Goal: Task Accomplishment & Management: Complete application form

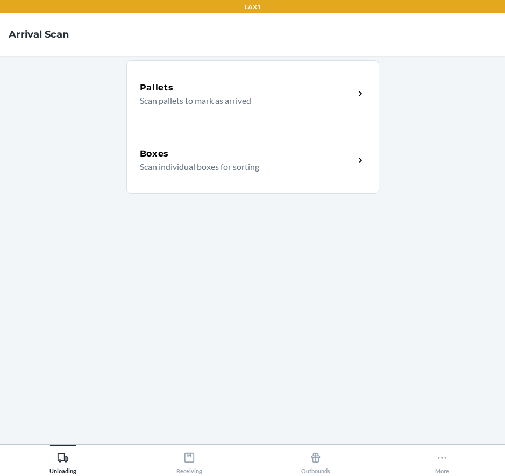
click at [239, 157] on div "Boxes" at bounding box center [247, 153] width 214 height 13
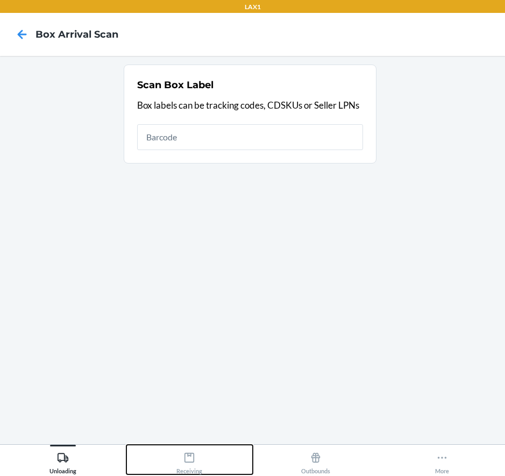
click at [187, 463] on div "Receiving" at bounding box center [189, 460] width 26 height 27
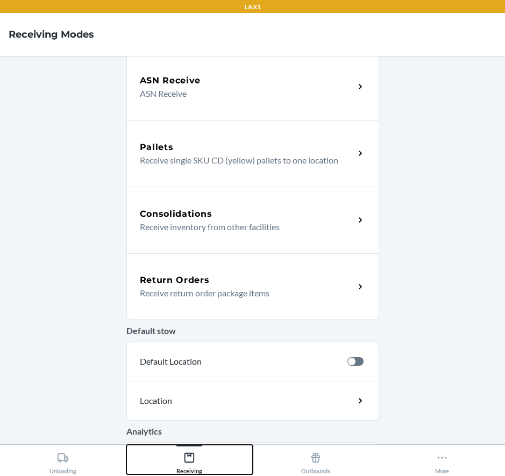
scroll to position [161, 0]
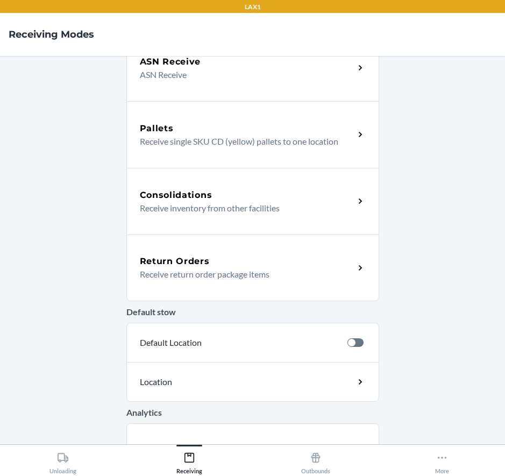
click at [217, 253] on div "Return Orders Receive return order package items" at bounding box center [252, 267] width 253 height 67
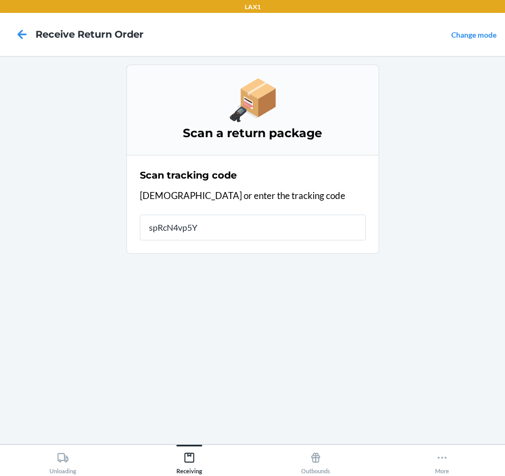
type input "spRcN4vp5Yn"
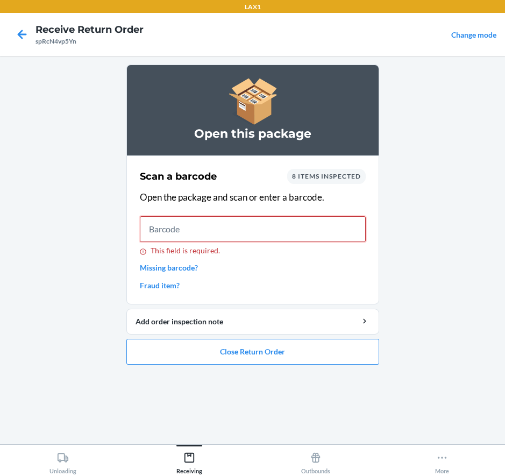
click at [313, 234] on input "This field is required." at bounding box center [253, 229] width 226 height 26
type input "00852852007900"
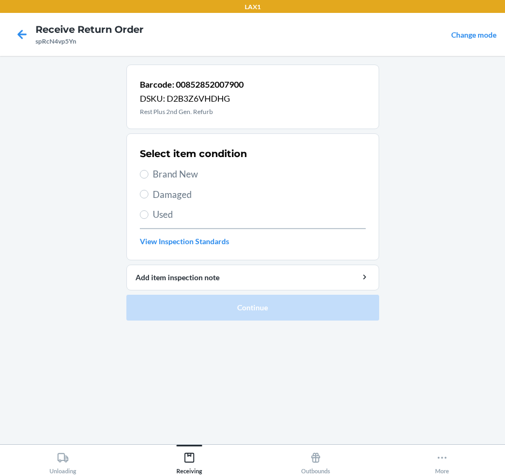
click at [170, 202] on div "Select item condition Brand New Damaged Used View Inspection Standards" at bounding box center [253, 197] width 226 height 106
click at [154, 195] on span "Damaged" at bounding box center [259, 195] width 213 height 14
click at [148, 195] on input "Damaged" at bounding box center [144, 194] width 9 height 9
radio input "true"
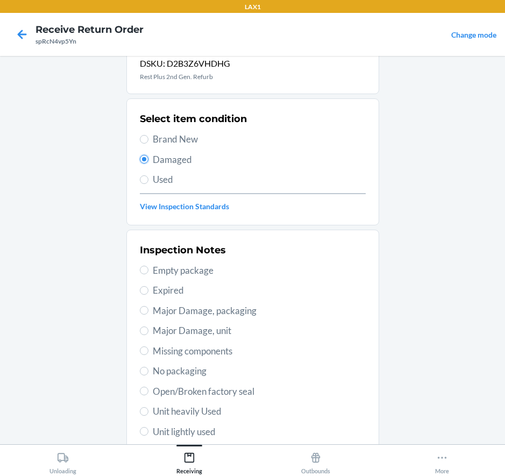
scroll to position [54, 0]
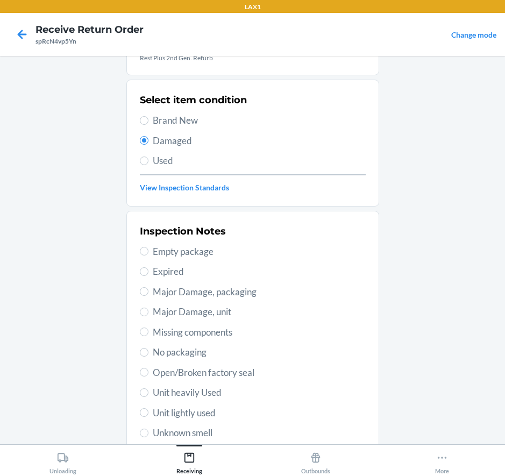
click at [210, 312] on span "Major Damage, unit" at bounding box center [259, 312] width 213 height 14
click at [148, 312] on input "Major Damage, unit" at bounding box center [144, 311] width 9 height 9
radio input "true"
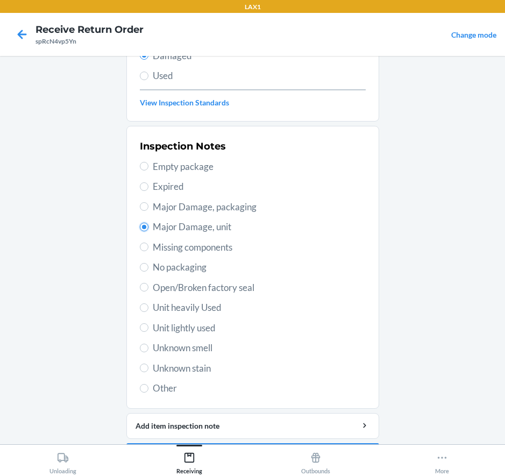
scroll to position [172, 0]
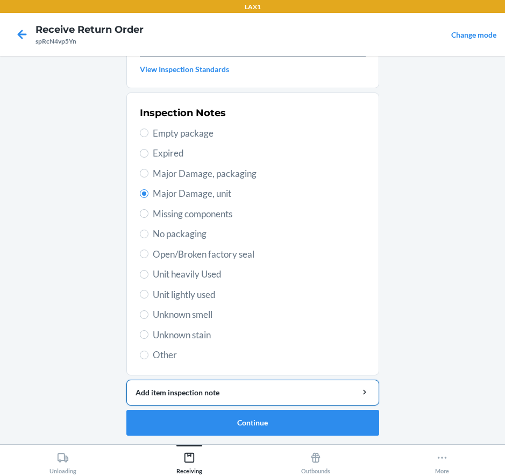
click at [240, 385] on button "Add item inspection note" at bounding box center [252, 392] width 253 height 26
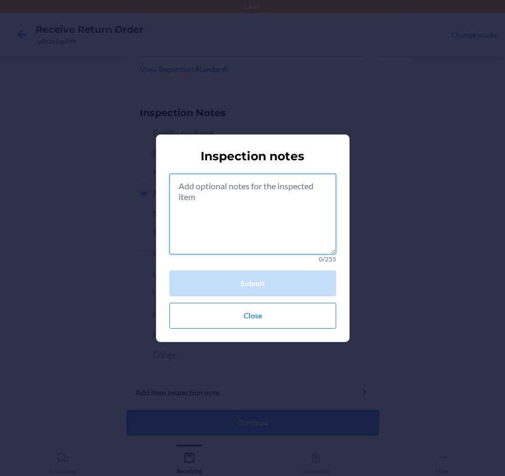
click at [266, 216] on textarea at bounding box center [252, 214] width 167 height 81
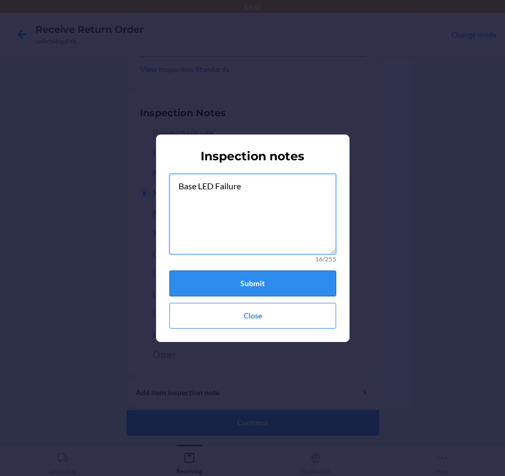
type textarea "Base LED Failure"
click at [261, 283] on button "Submit" at bounding box center [252, 283] width 167 height 26
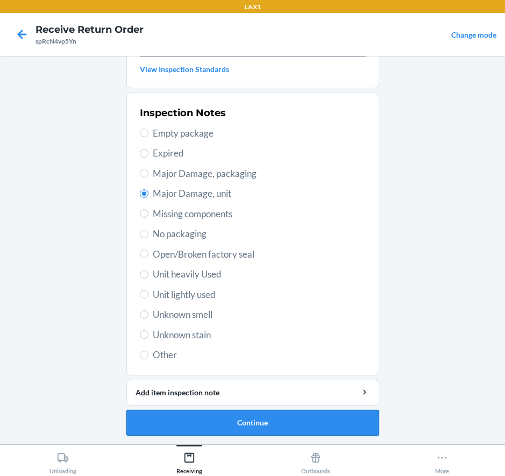
click at [256, 418] on button "Continue" at bounding box center [252, 423] width 253 height 26
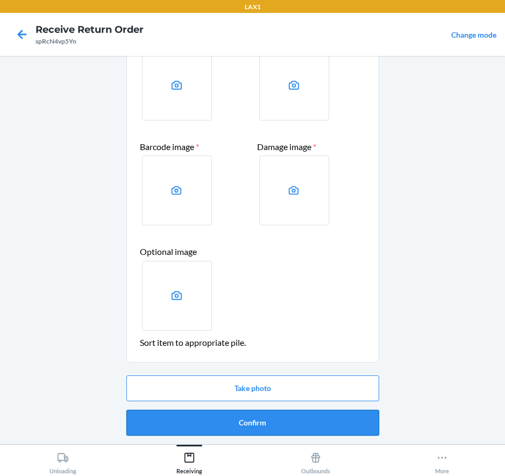
click at [246, 421] on button "Confirm" at bounding box center [252, 423] width 253 height 26
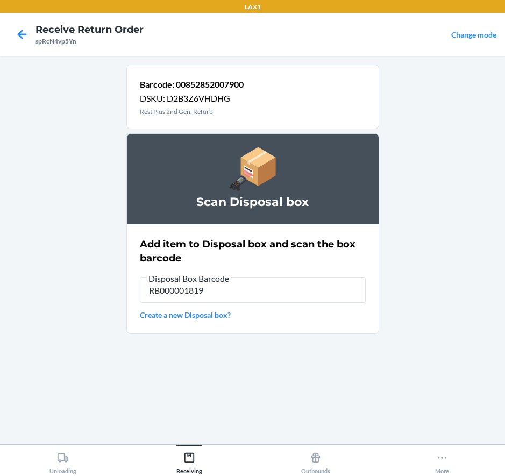
type input "RB000001819"
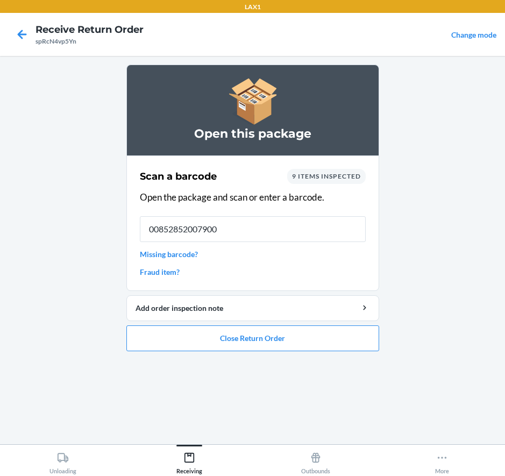
type input "00852852007900"
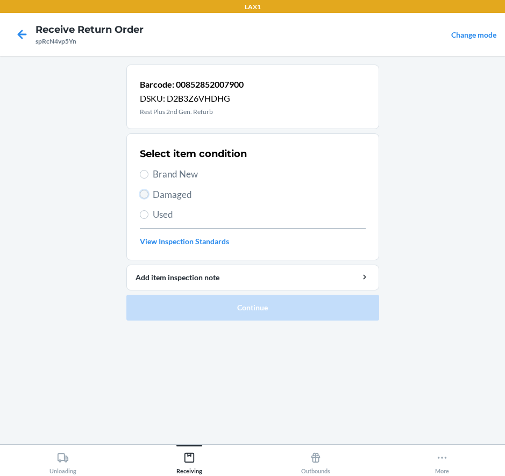
click at [146, 191] on input "Damaged" at bounding box center [144, 194] width 9 height 9
radio input "true"
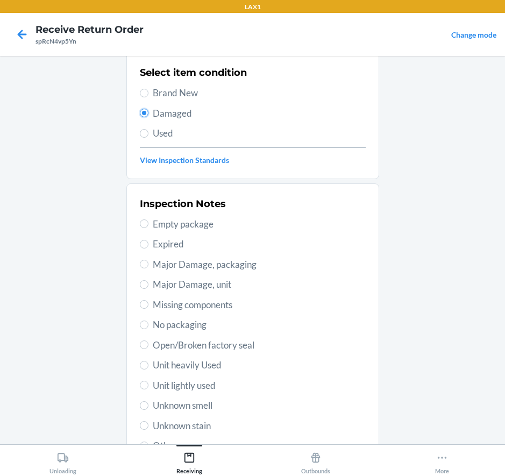
scroll to position [108, 0]
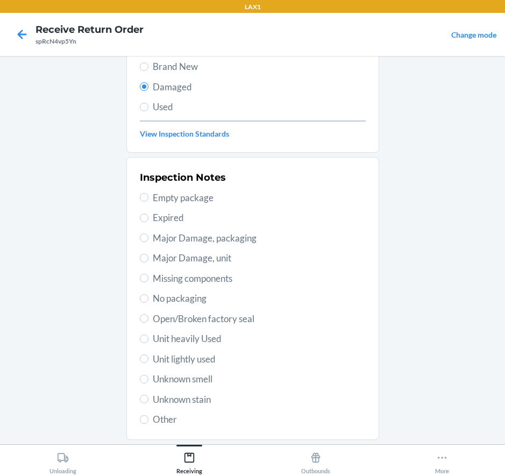
click at [203, 257] on span "Major Damage, unit" at bounding box center [259, 258] width 213 height 14
click at [148, 257] on input "Major Damage, unit" at bounding box center [144, 258] width 9 height 9
radio input "true"
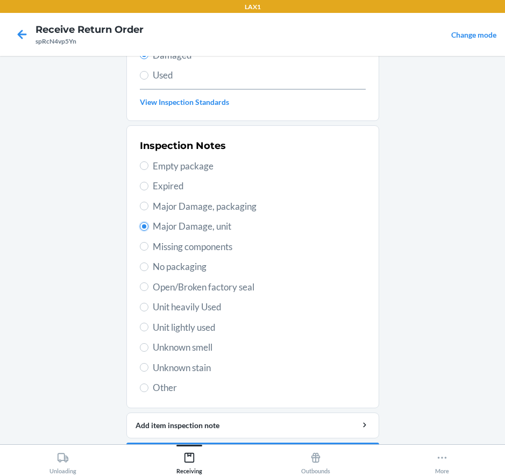
scroll to position [172, 0]
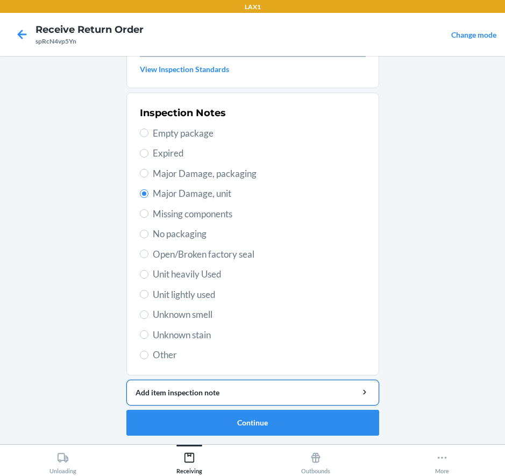
click at [202, 390] on div "Add item inspection note" at bounding box center [252, 391] width 234 height 11
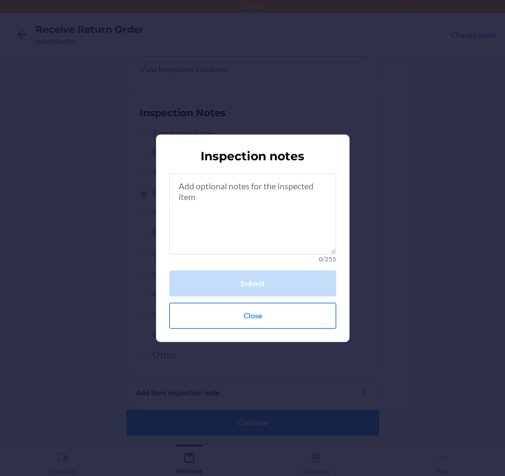
click at [214, 325] on button "Close" at bounding box center [252, 316] width 167 height 26
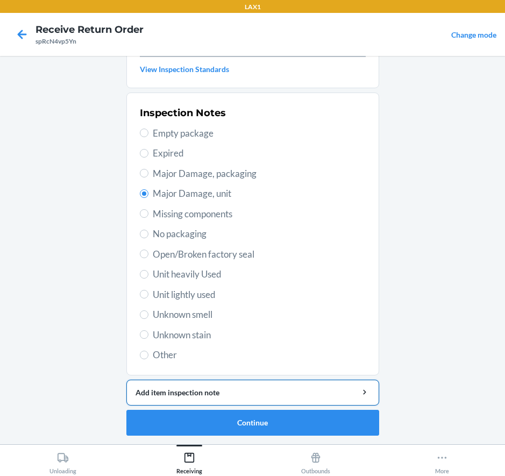
click at [209, 385] on button "Add item inspection note" at bounding box center [252, 392] width 253 height 26
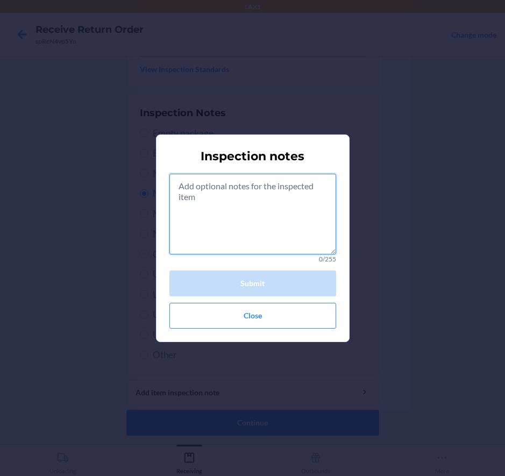
click at [245, 207] on textarea at bounding box center [252, 214] width 167 height 81
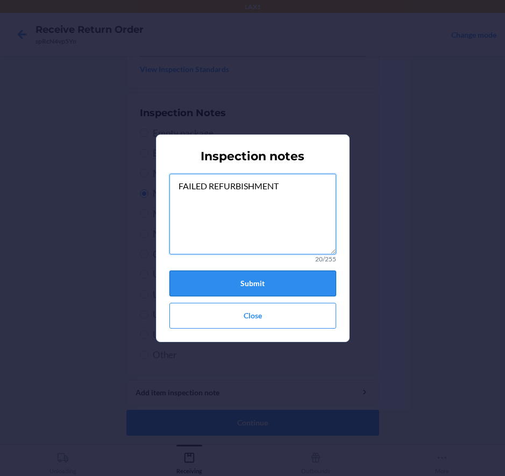
type textarea "FAILED REFURBISHMENT"
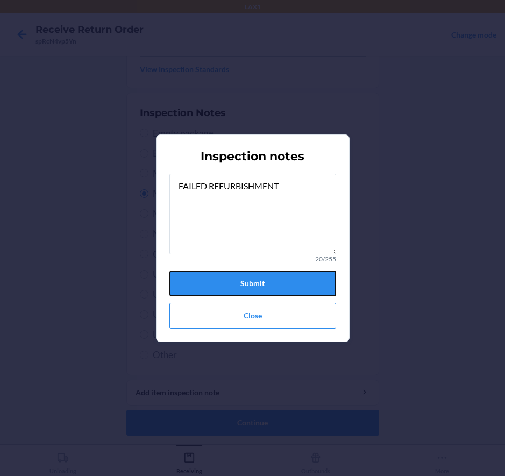
click at [264, 277] on button "Submit" at bounding box center [252, 283] width 167 height 26
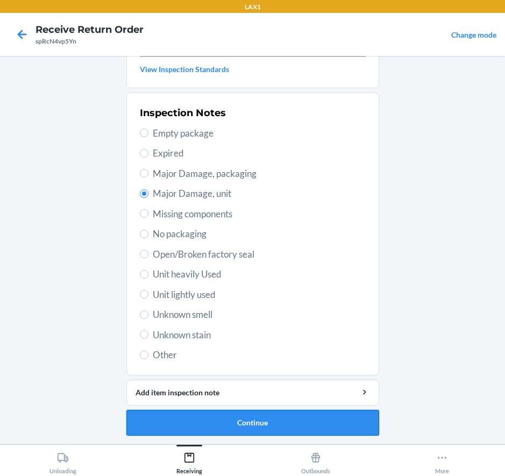
click at [223, 421] on button "Continue" at bounding box center [252, 423] width 253 height 26
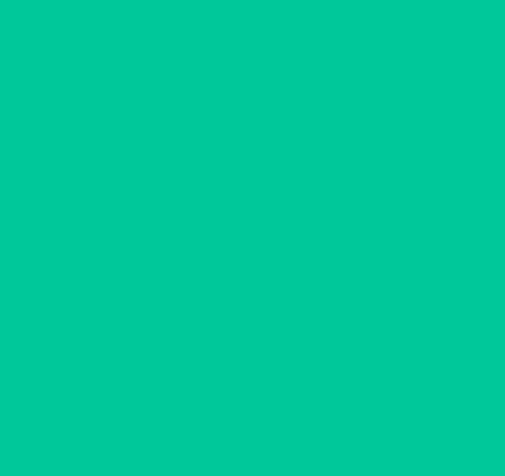
scroll to position [77, 0]
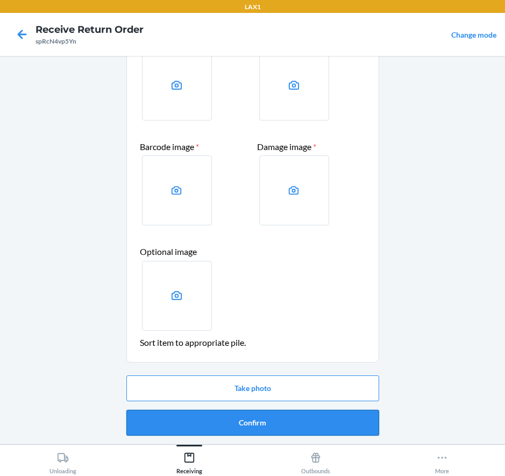
click at [247, 426] on button "Confirm" at bounding box center [252, 423] width 253 height 26
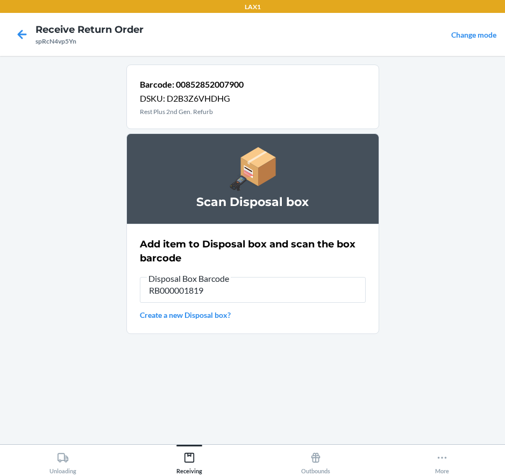
type input "RB000001819"
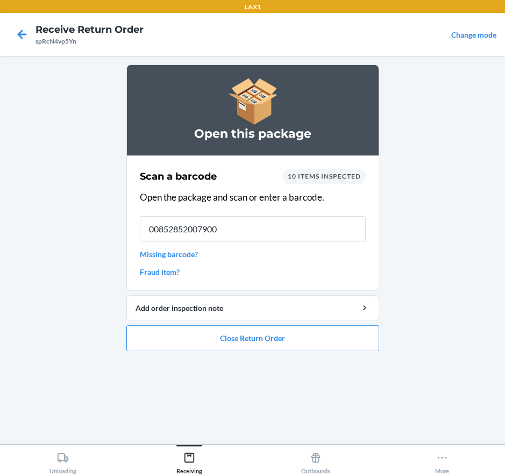
type input "00852852007900"
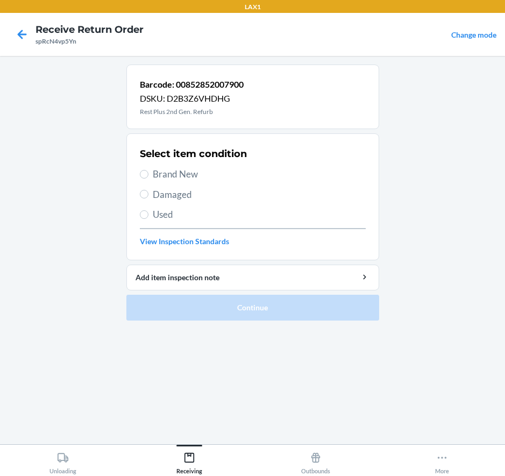
click at [180, 195] on span "Damaged" at bounding box center [259, 195] width 213 height 14
click at [148, 195] on input "Damaged" at bounding box center [144, 194] width 9 height 9
radio input "true"
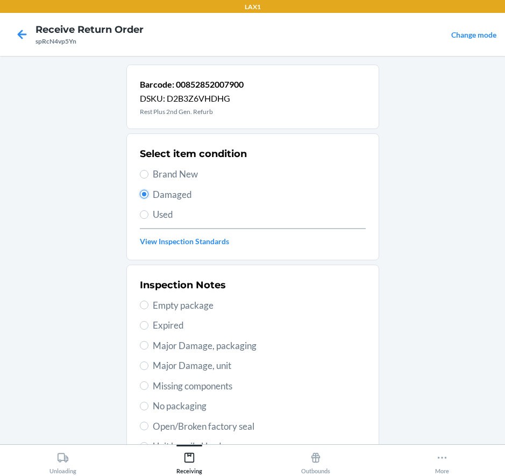
scroll to position [108, 0]
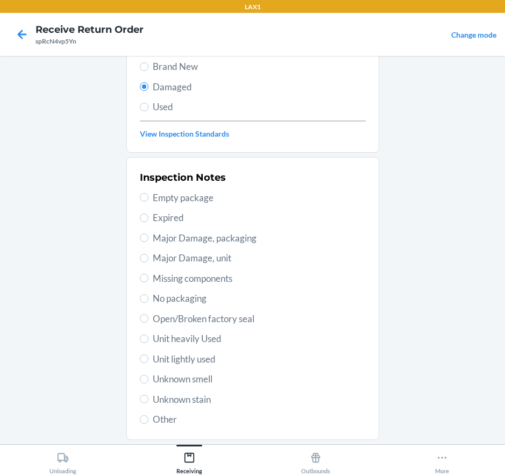
click at [176, 259] on span "Major Damage, unit" at bounding box center [259, 258] width 213 height 14
click at [148, 259] on input "Major Damage, unit" at bounding box center [144, 258] width 9 height 9
radio input "true"
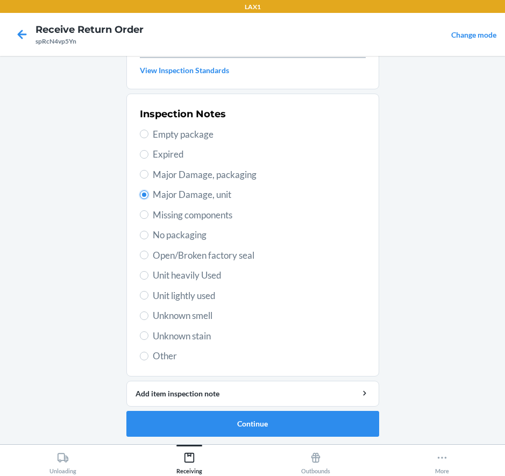
scroll to position [172, 0]
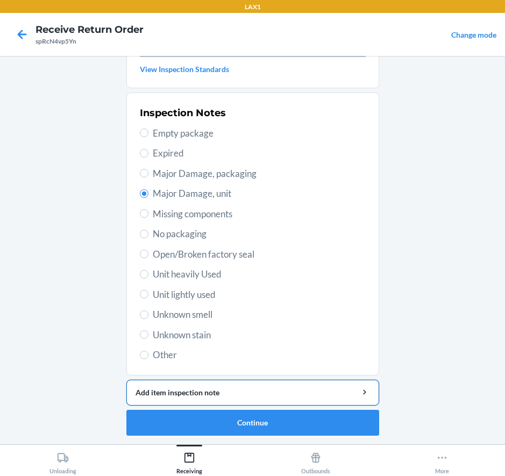
click at [230, 396] on div "Add item inspection note" at bounding box center [252, 391] width 234 height 11
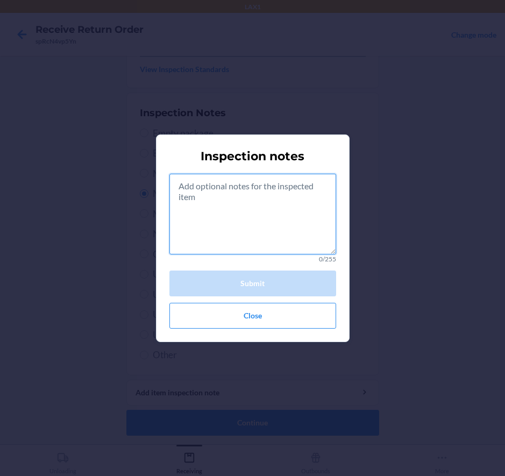
click at [271, 250] on textarea at bounding box center [252, 214] width 167 height 81
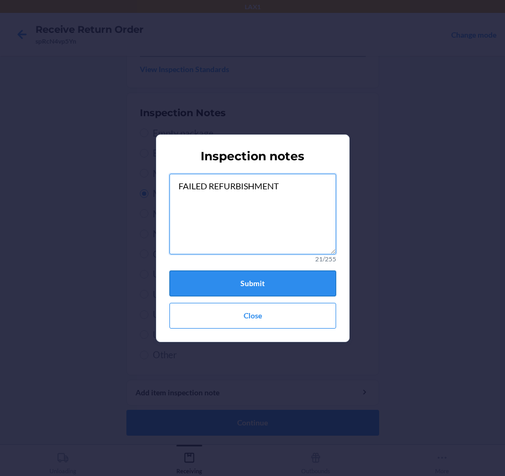
type textarea "FAILED REFURBISHMENT"
click at [259, 283] on button "Submit" at bounding box center [252, 283] width 167 height 26
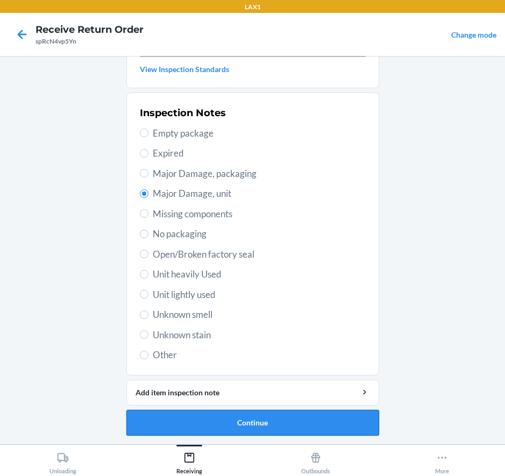
click at [264, 425] on button "Continue" at bounding box center [252, 423] width 253 height 26
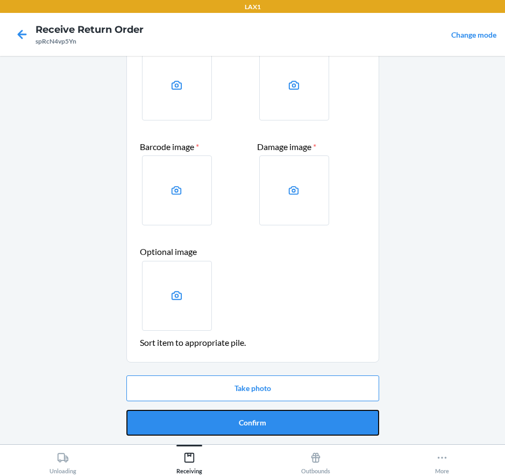
click at [252, 418] on button "Confirm" at bounding box center [252, 423] width 253 height 26
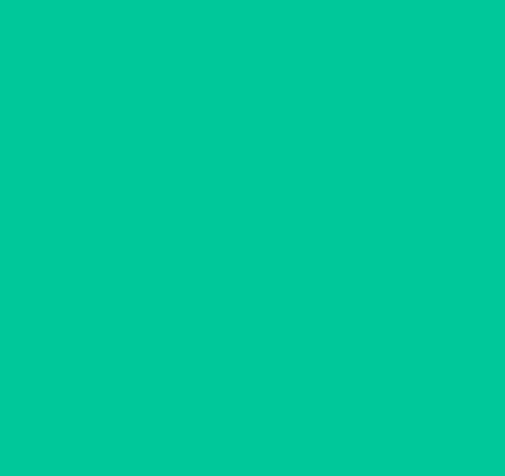
scroll to position [0, 0]
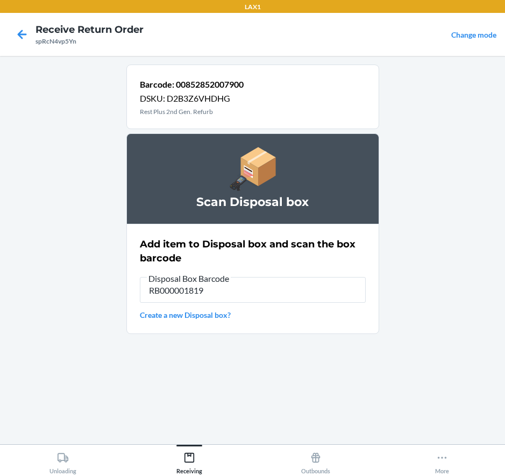
type input "RB000001819"
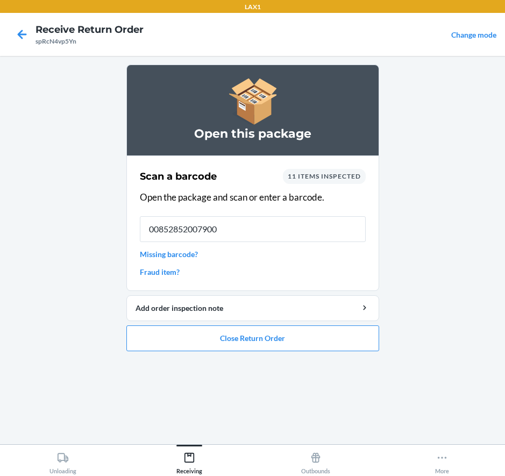
type input "00852852007900"
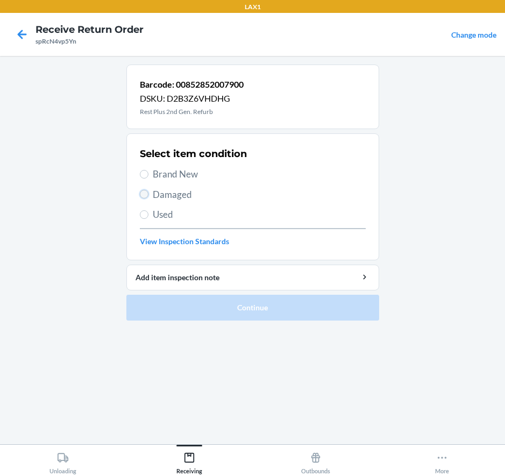
click at [146, 190] on input "Damaged" at bounding box center [144, 194] width 9 height 9
radio input "true"
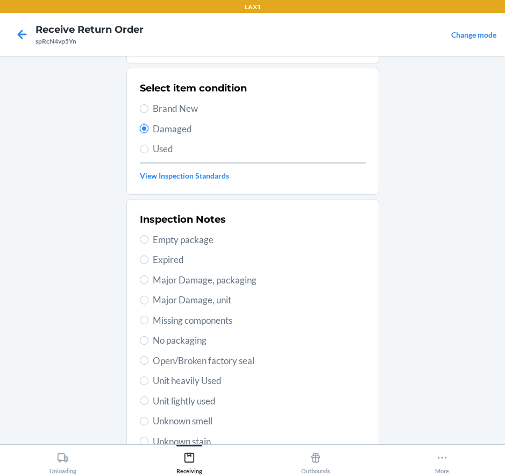
scroll to position [108, 0]
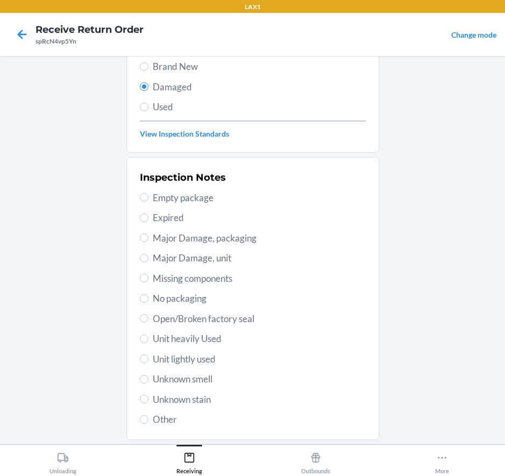
click at [198, 260] on span "Major Damage, unit" at bounding box center [259, 258] width 213 height 14
click at [148, 260] on input "Major Damage, unit" at bounding box center [144, 258] width 9 height 9
radio input "true"
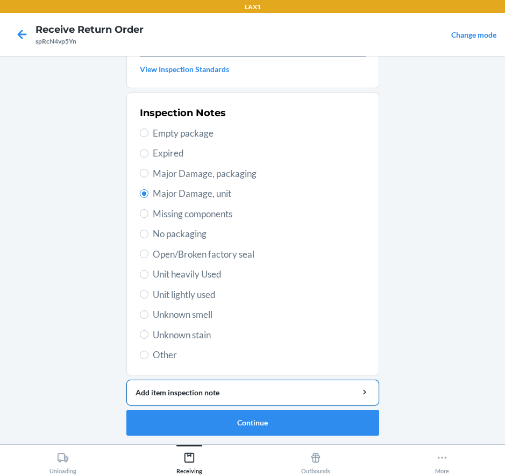
click at [243, 401] on button "Add item inspection note" at bounding box center [252, 392] width 253 height 26
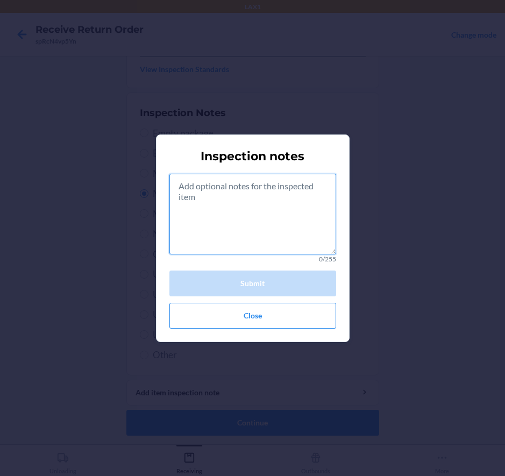
click at [243, 234] on textarea at bounding box center [252, 214] width 167 height 81
click at [296, 323] on button "Close" at bounding box center [252, 316] width 167 height 26
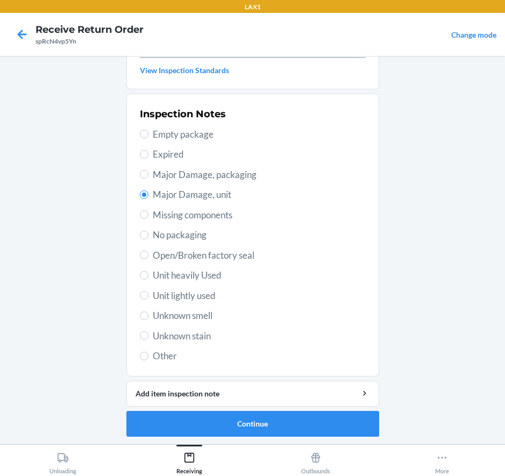
scroll to position [170, 0]
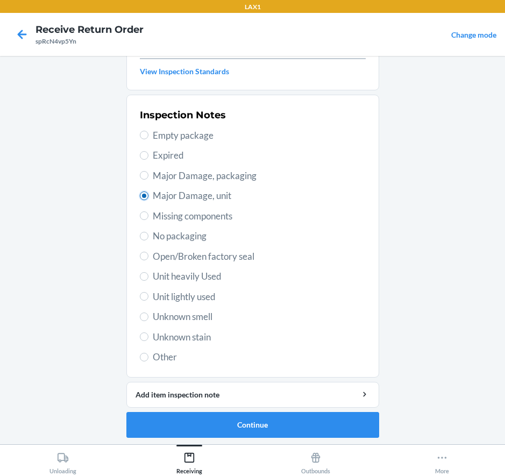
click at [141, 193] on input "Major Damage, unit" at bounding box center [144, 195] width 9 height 9
click at [371, 152] on section "Inspection Notes Empty package Expired Major Damage, packaging Major Damage, un…" at bounding box center [252, 236] width 253 height 283
click at [408, 152] on main "Barcode: 00852852007900 DSKU: D2B3Z6VHDHG Rest Plus 2nd Gen. Refurb Select item…" at bounding box center [252, 250] width 505 height 388
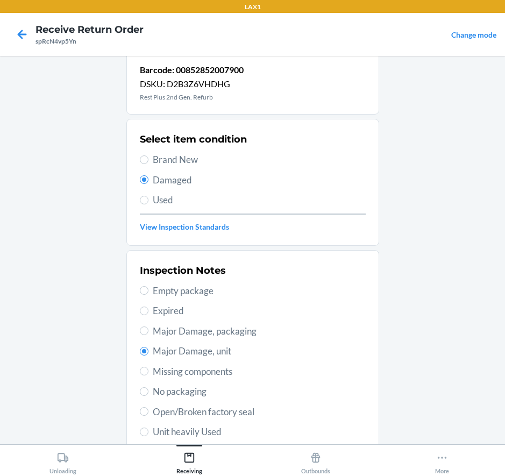
scroll to position [0, 0]
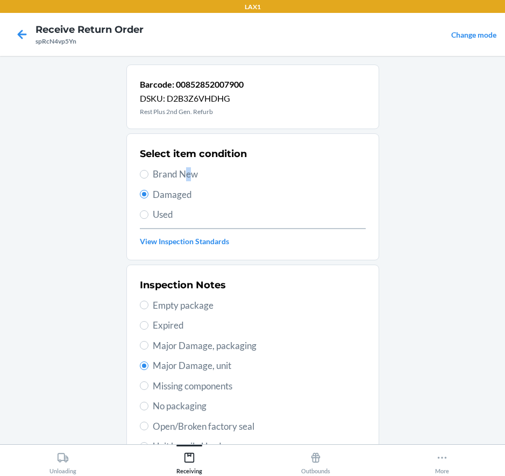
click at [189, 169] on span "Brand New" at bounding box center [259, 174] width 213 height 14
drag, startPoint x: 286, startPoint y: 164, endPoint x: 237, endPoint y: 162, distance: 49.5
click at [278, 166] on div "Select item condition Brand New Damaged Used View Inspection Standards" at bounding box center [253, 197] width 226 height 106
click at [142, 174] on input "Brand New" at bounding box center [144, 174] width 9 height 9
radio input "true"
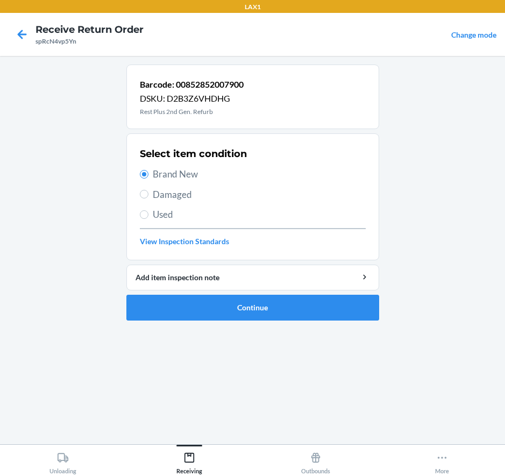
click at [186, 196] on span "Damaged" at bounding box center [259, 195] width 213 height 14
click at [148, 196] on input "Damaged" at bounding box center [144, 194] width 9 height 9
radio input "true"
radio input "false"
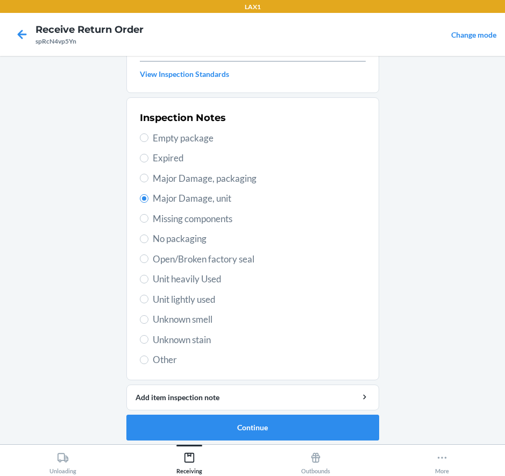
scroll to position [172, 0]
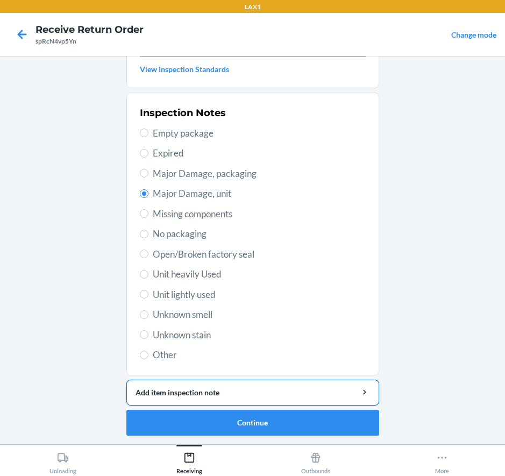
click at [270, 393] on div "Add item inspection note" at bounding box center [252, 391] width 234 height 11
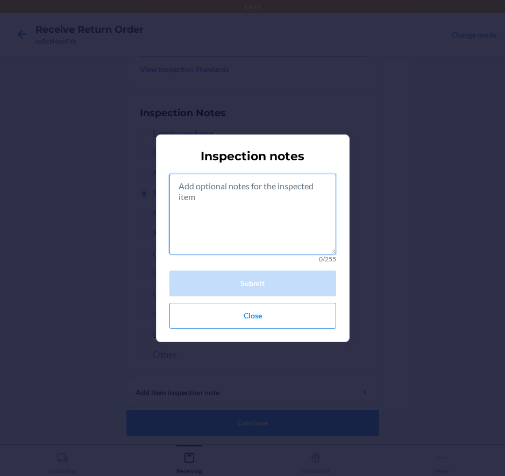
click at [224, 210] on textarea at bounding box center [252, 214] width 167 height 81
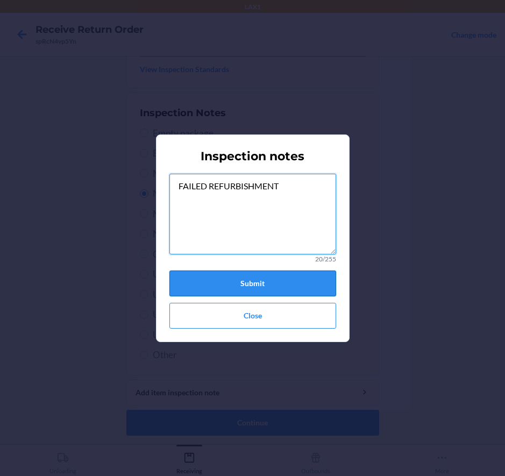
type textarea "FAILED REFURBISHMENT"
click at [241, 291] on button "Submit" at bounding box center [252, 283] width 167 height 26
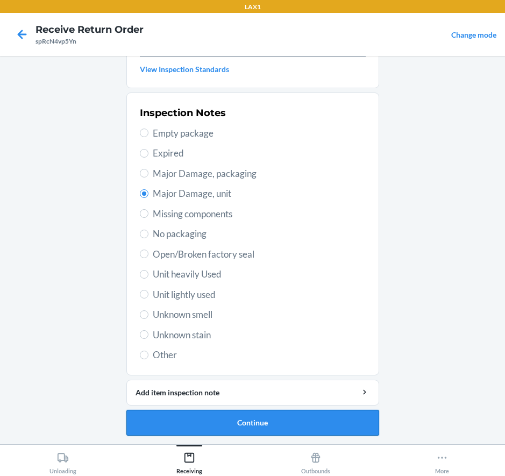
click at [257, 420] on button "Continue" at bounding box center [252, 423] width 253 height 26
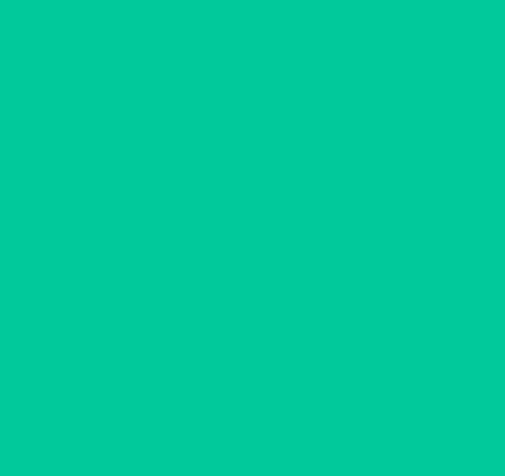
scroll to position [77, 0]
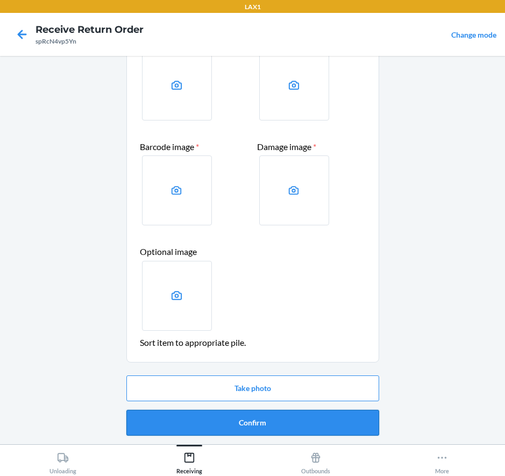
click at [253, 424] on button "Confirm" at bounding box center [252, 423] width 253 height 26
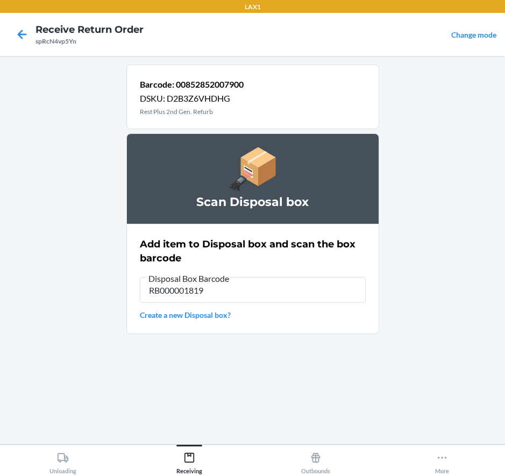
type input "RB000001819"
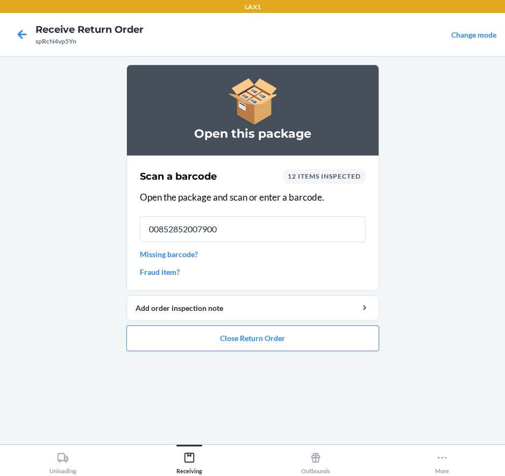
type input "00852852007900"
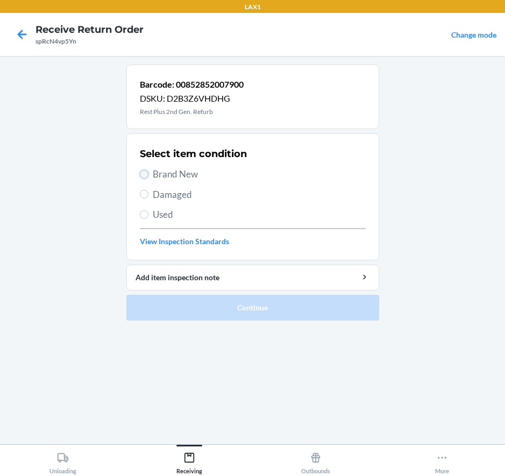
click at [145, 176] on input "Brand New" at bounding box center [144, 174] width 9 height 9
radio input "true"
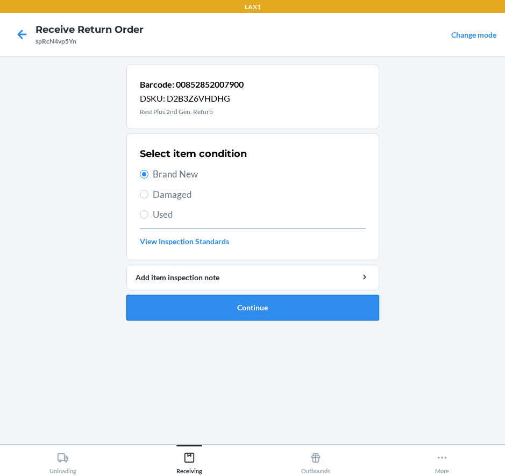
click at [211, 309] on button "Continue" at bounding box center [252, 308] width 253 height 26
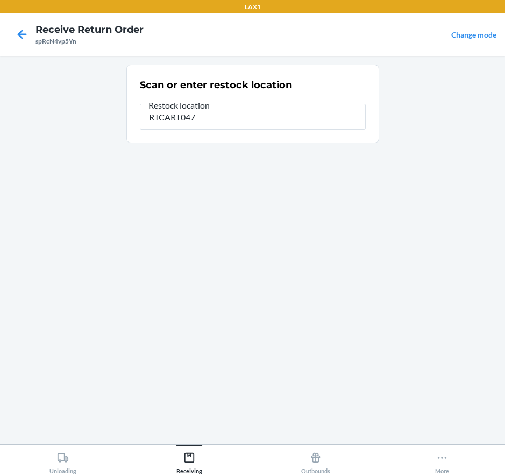
type input "RTCART047"
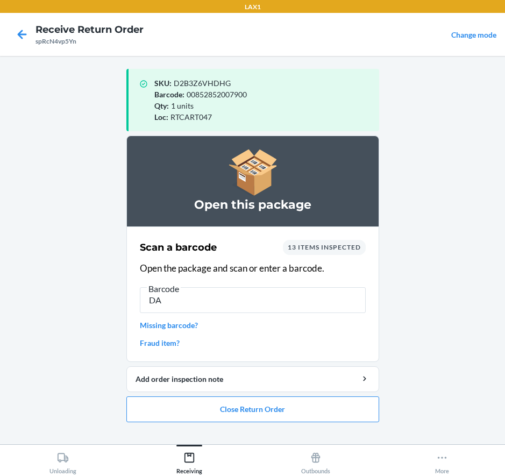
type input "D"
type input "00852852007900"
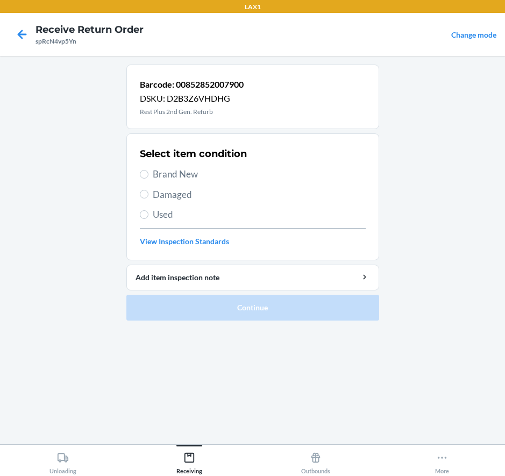
click at [178, 191] on span "Damaged" at bounding box center [259, 195] width 213 height 14
click at [148, 191] on input "Damaged" at bounding box center [144, 194] width 9 height 9
radio input "true"
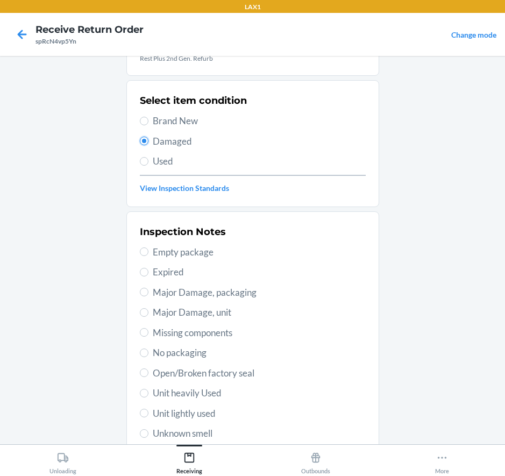
scroll to position [54, 0]
click at [211, 310] on span "Major Damage, unit" at bounding box center [259, 312] width 213 height 14
click at [148, 310] on input "Major Damage, unit" at bounding box center [144, 311] width 9 height 9
radio input "true"
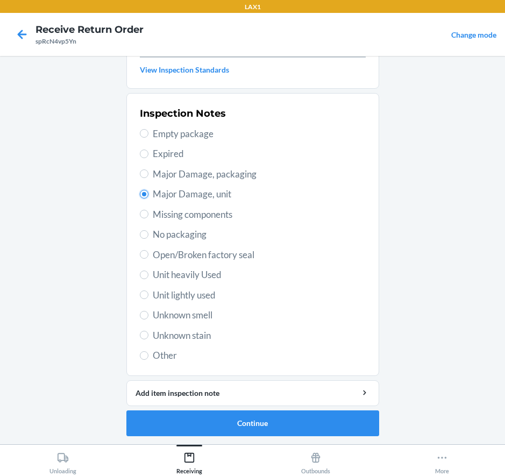
scroll to position [172, 0]
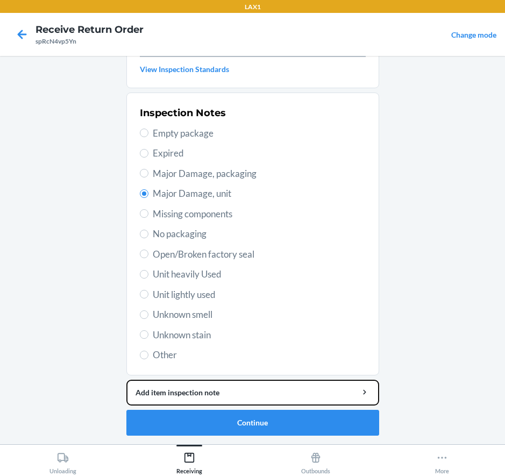
drag, startPoint x: 230, startPoint y: 384, endPoint x: 234, endPoint y: 372, distance: 12.6
click at [233, 374] on li "Barcode: 00852852007900 DSKU: D2B3Z6VHDHG Rest Plus 2nd Gen. Refurb Select item…" at bounding box center [252, 163] width 253 height 543
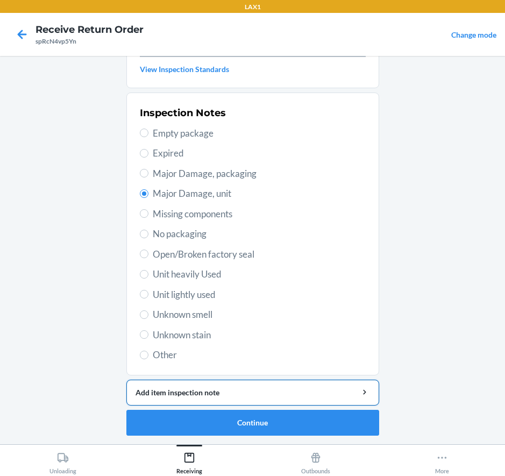
click at [230, 390] on div "Add item inspection note" at bounding box center [252, 391] width 234 height 11
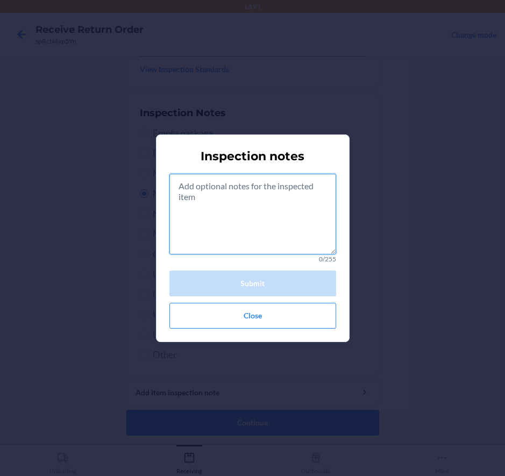
click at [241, 235] on textarea at bounding box center [252, 214] width 167 height 81
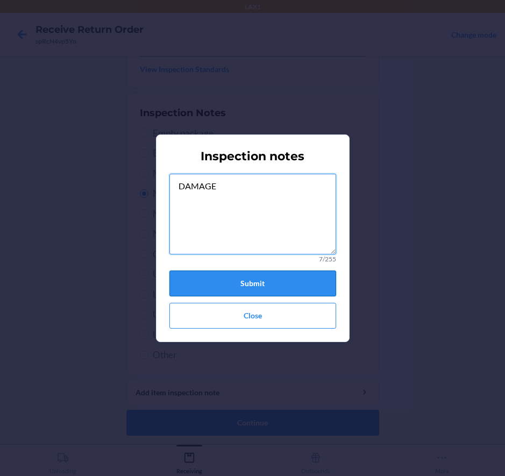
type textarea "DAMAGE"
click at [283, 292] on button "Submit" at bounding box center [252, 283] width 167 height 26
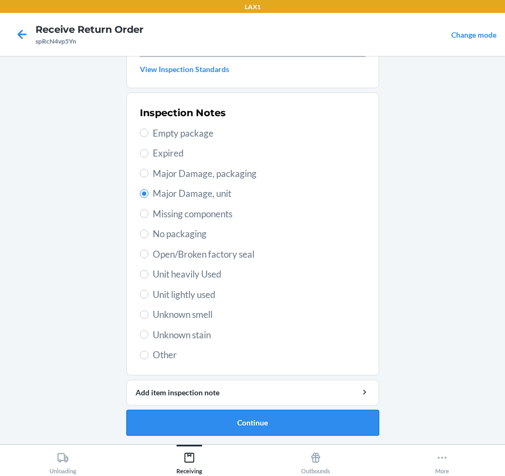
click at [249, 418] on button "Continue" at bounding box center [252, 423] width 253 height 26
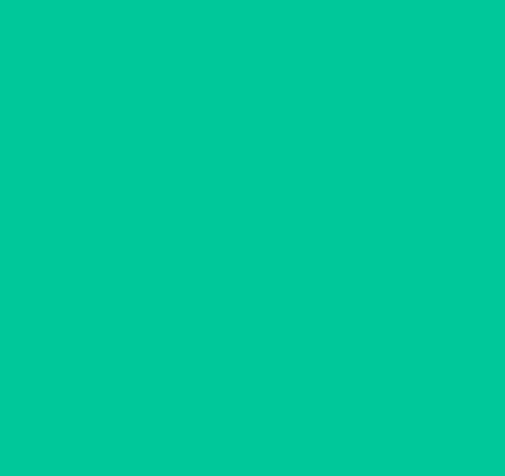
scroll to position [77, 0]
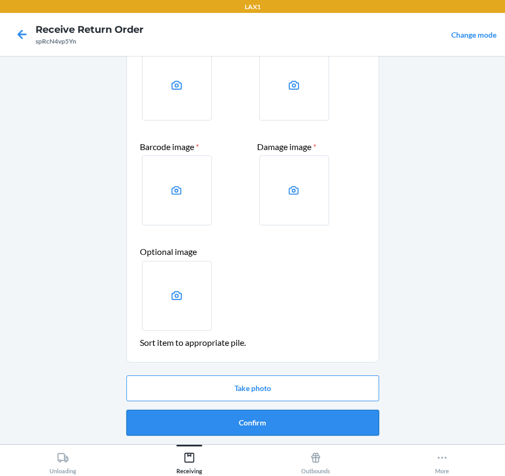
click at [267, 421] on button "Confirm" at bounding box center [252, 423] width 253 height 26
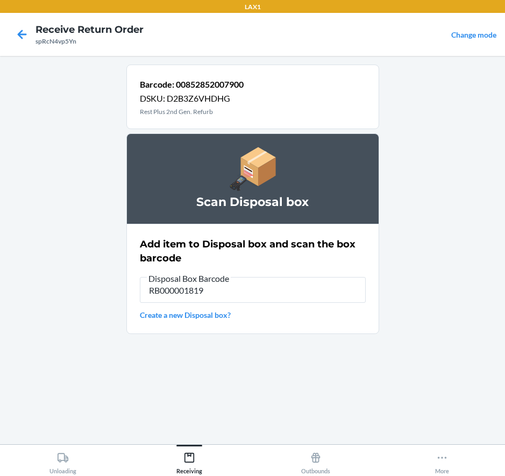
type input "RB000001819"
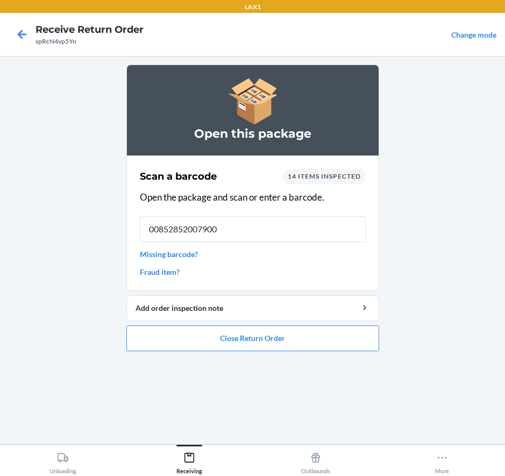
type input "00852852007900"
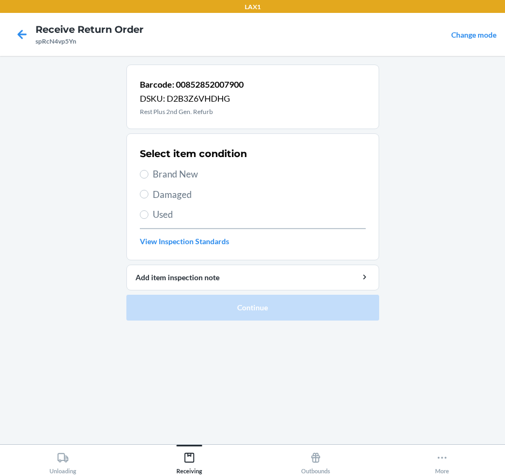
click at [175, 196] on span "Damaged" at bounding box center [259, 195] width 213 height 14
click at [148, 196] on input "Damaged" at bounding box center [144, 194] width 9 height 9
radio input "true"
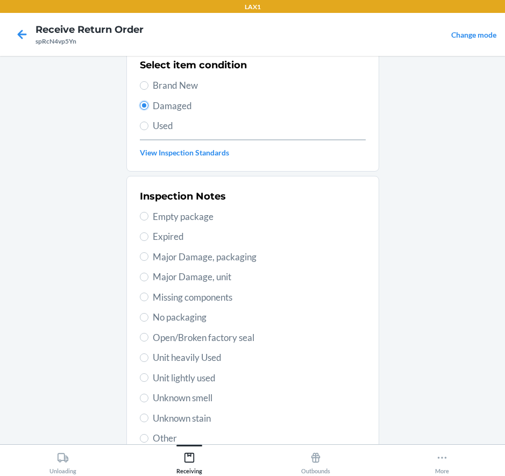
scroll to position [108, 0]
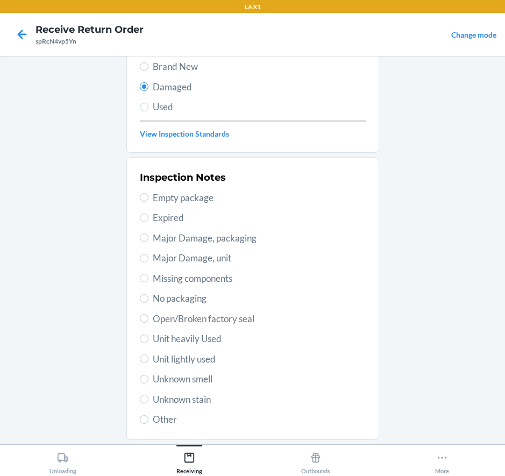
click at [167, 280] on span "Missing components" at bounding box center [259, 278] width 213 height 14
click at [148, 280] on input "Missing components" at bounding box center [144, 278] width 9 height 9
radio input "true"
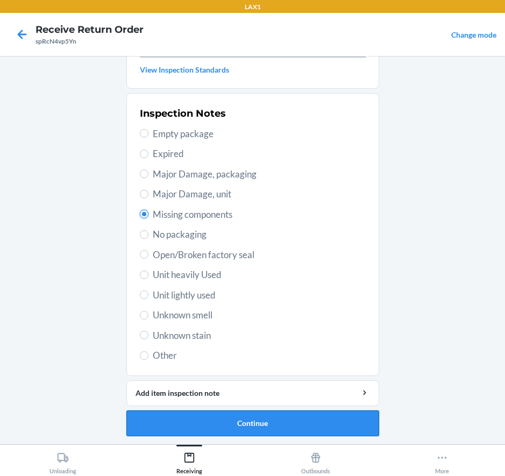
scroll to position [172, 0]
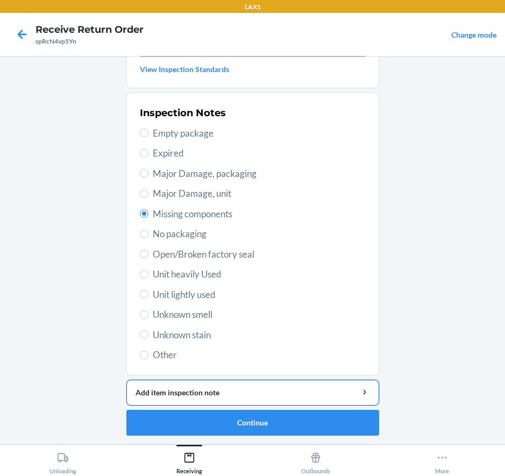
click at [240, 383] on button "Add item inspection note" at bounding box center [252, 392] width 253 height 26
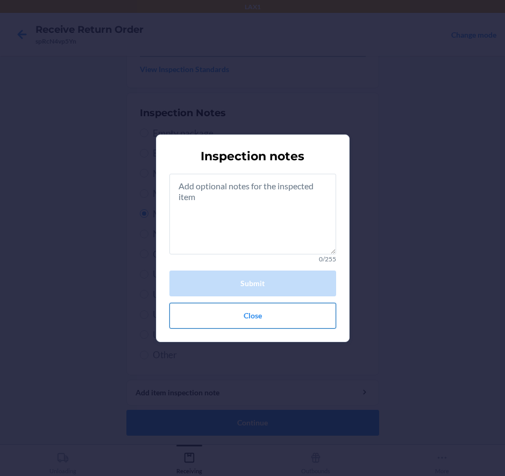
click at [249, 319] on button "Close" at bounding box center [252, 316] width 167 height 26
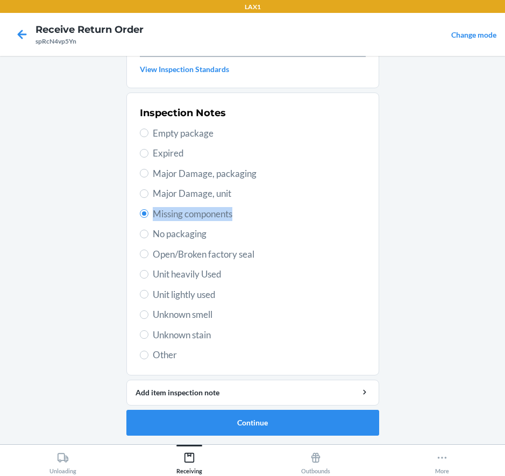
drag, startPoint x: 231, startPoint y: 216, endPoint x: 150, endPoint y: 223, distance: 80.9
click at [150, 223] on div "Inspection Notes Empty package Expired Major Damage, packaging Major Damage, un…" at bounding box center [253, 234] width 226 height 262
copy span "Missing components"
click at [229, 387] on div "Add item inspection note" at bounding box center [252, 391] width 234 height 11
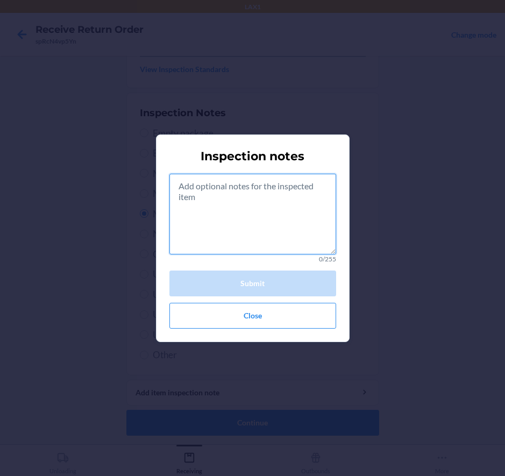
click at [203, 187] on textarea at bounding box center [252, 214] width 167 height 81
paste textarea "Missing components"
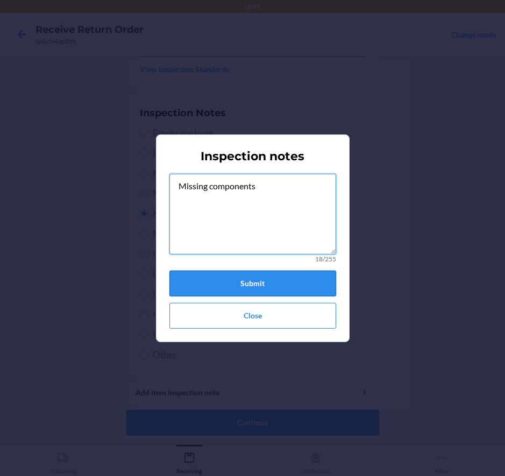
type textarea "Missing components"
click at [223, 278] on button "Submit" at bounding box center [252, 283] width 167 height 26
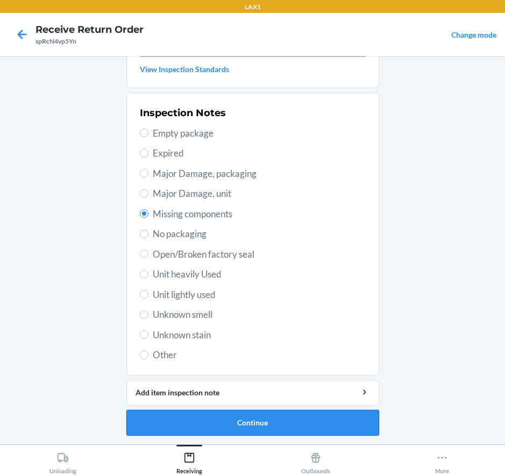
click at [271, 430] on button "Continue" at bounding box center [252, 423] width 253 height 26
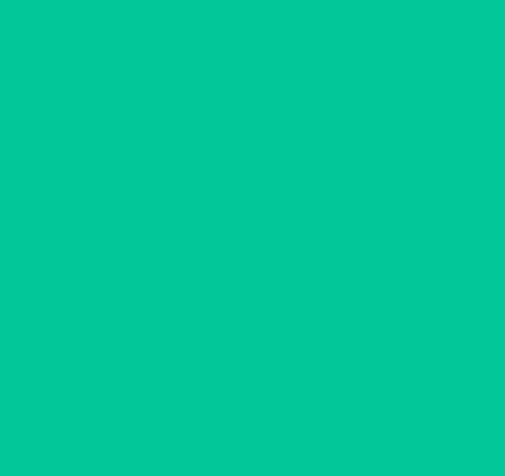
scroll to position [77, 0]
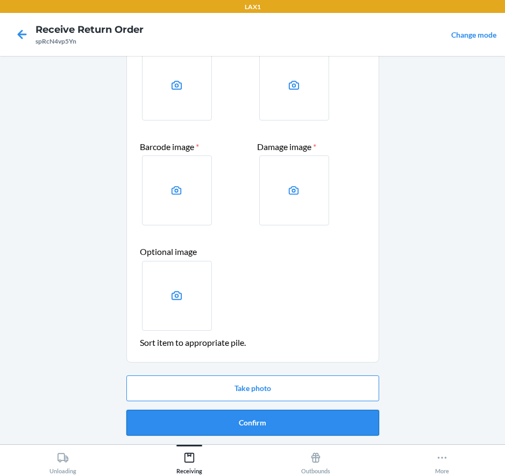
click at [256, 428] on button "Confirm" at bounding box center [252, 423] width 253 height 26
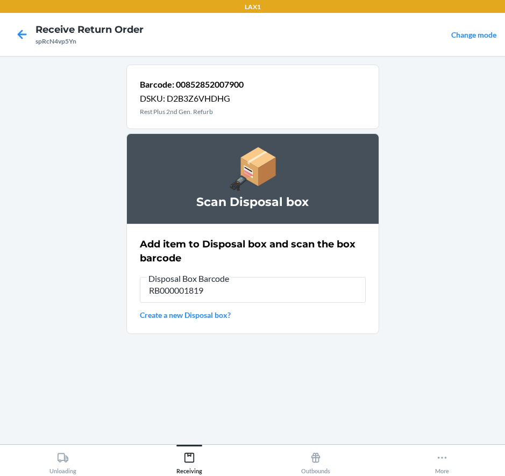
type input "RB000001819"
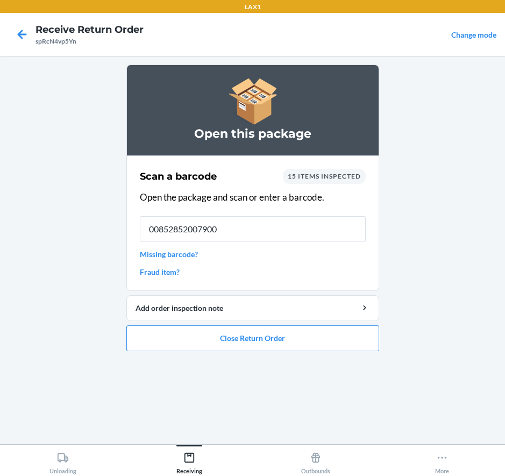
type input "00852852007900"
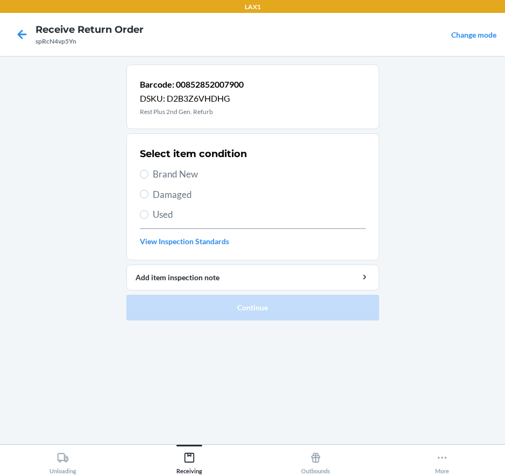
click at [170, 195] on span "Damaged" at bounding box center [259, 195] width 213 height 14
click at [148, 195] on input "Damaged" at bounding box center [144, 194] width 9 height 9
radio input "true"
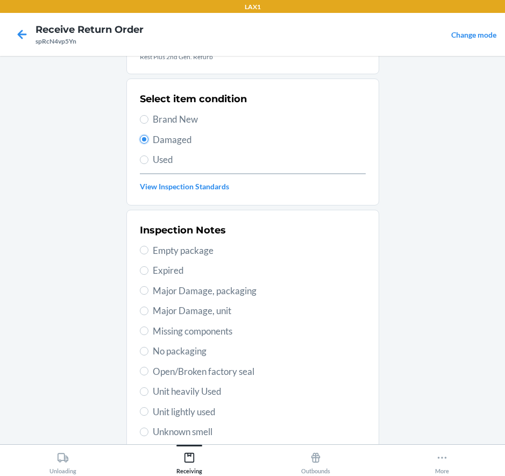
scroll to position [161, 0]
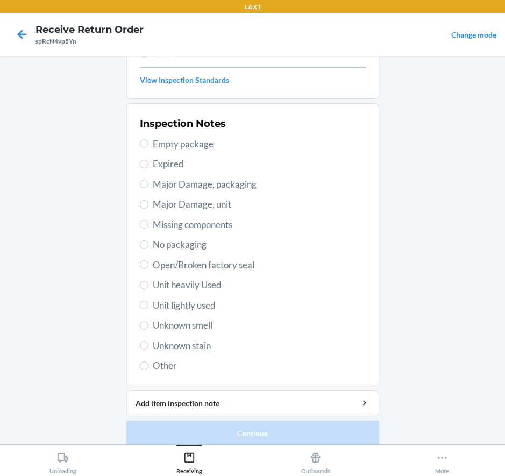
click at [195, 205] on span "Major Damage, unit" at bounding box center [259, 204] width 213 height 14
click at [148, 205] on input "Major Damage, unit" at bounding box center [144, 204] width 9 height 9
radio input "true"
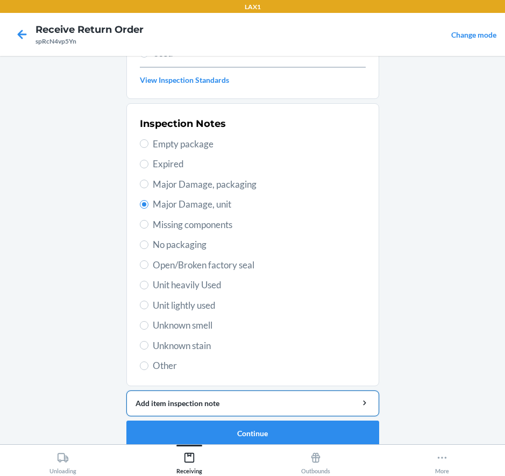
click at [266, 399] on div "Add item inspection note" at bounding box center [252, 402] width 234 height 11
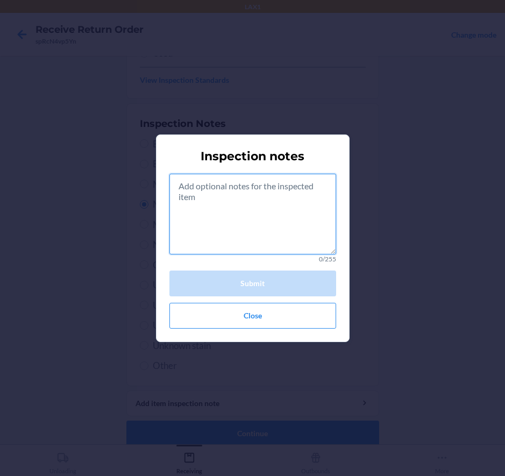
click at [268, 226] on textarea at bounding box center [252, 214] width 167 height 81
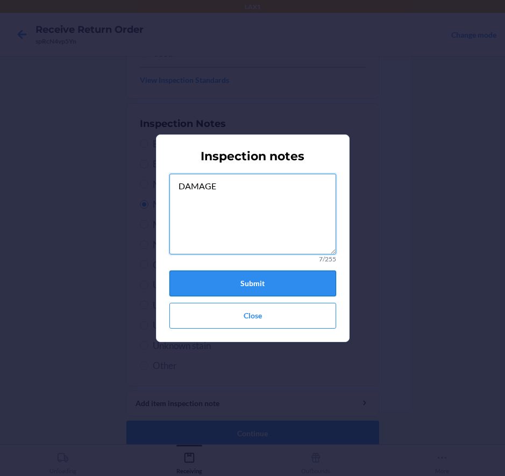
type textarea "DAMAGE"
click at [262, 286] on button "Submit" at bounding box center [252, 283] width 167 height 26
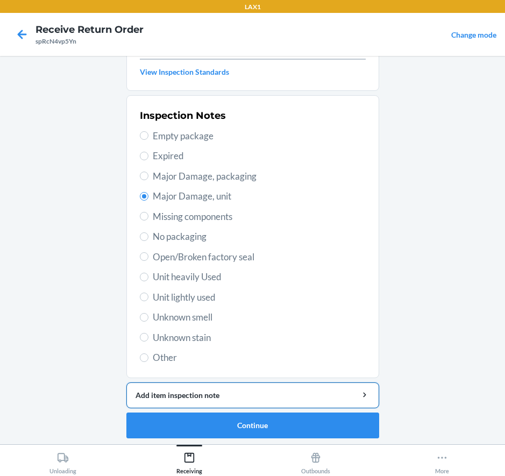
scroll to position [172, 0]
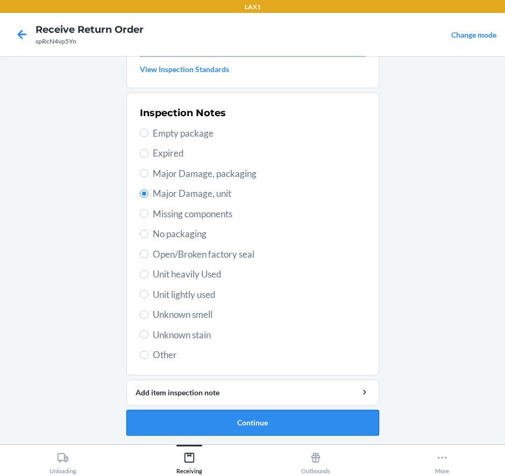
click at [252, 420] on button "Continue" at bounding box center [252, 423] width 253 height 26
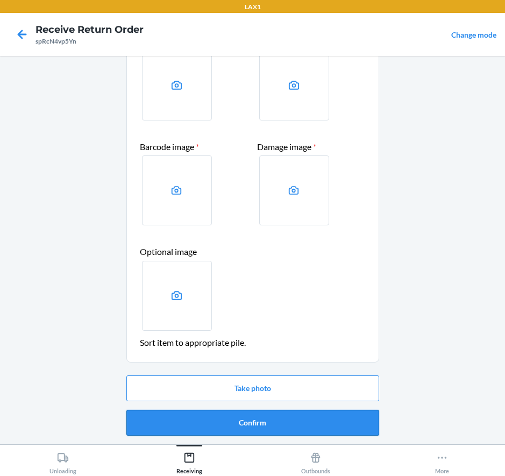
click at [281, 419] on button "Confirm" at bounding box center [252, 423] width 253 height 26
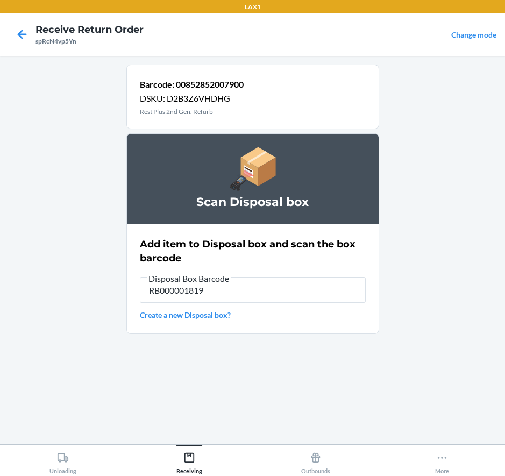
type input "RB000001819"
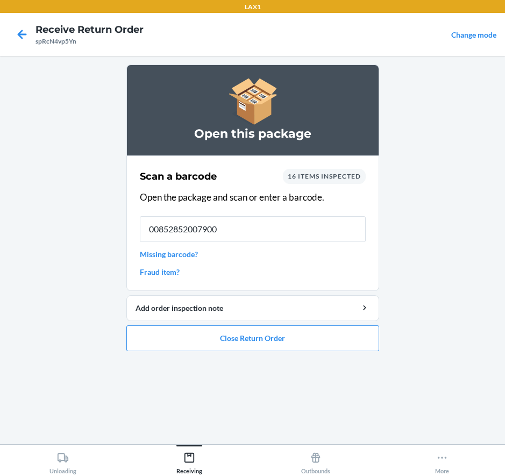
type input "00852852007900"
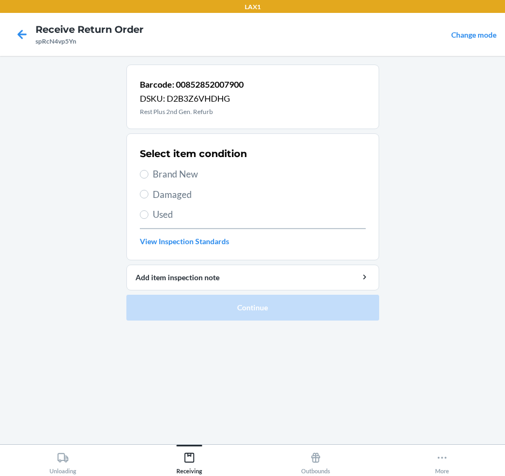
click at [164, 193] on span "Damaged" at bounding box center [259, 195] width 213 height 14
click at [148, 193] on input "Damaged" at bounding box center [144, 194] width 9 height 9
radio input "true"
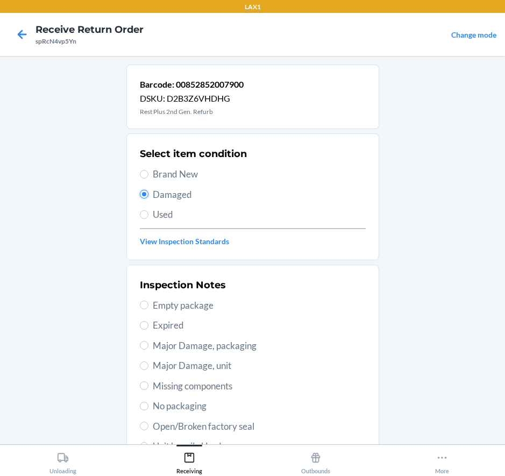
scroll to position [108, 0]
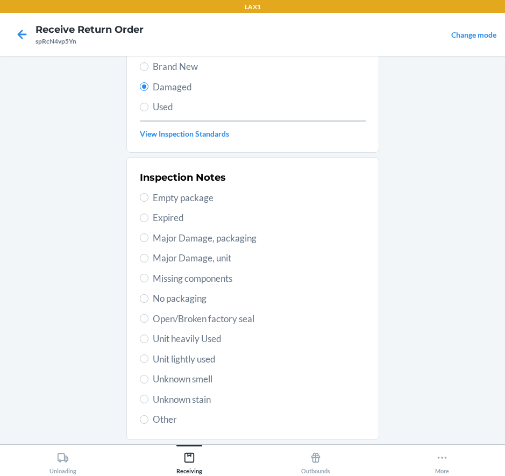
click at [198, 255] on span "Major Damage, unit" at bounding box center [259, 258] width 213 height 14
click at [148, 255] on input "Major Damage, unit" at bounding box center [144, 258] width 9 height 9
radio input "true"
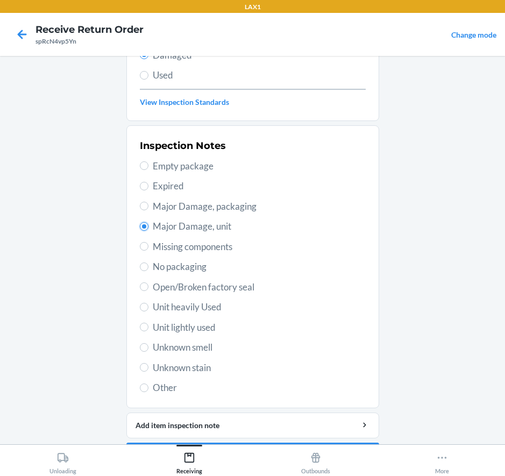
scroll to position [172, 0]
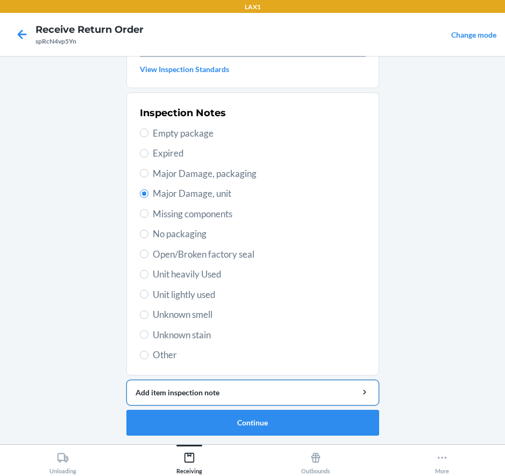
click at [261, 390] on div "Add item inspection note" at bounding box center [252, 391] width 234 height 11
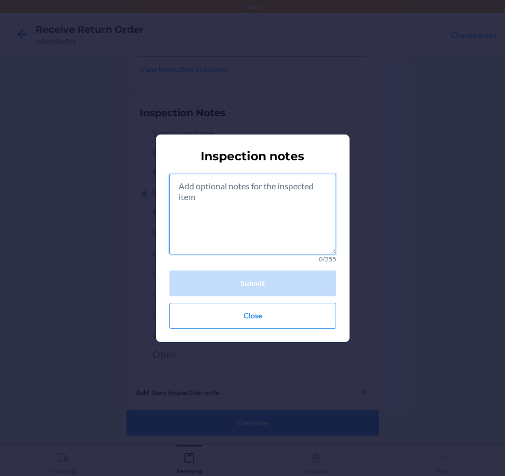
click at [288, 221] on textarea at bounding box center [252, 214] width 167 height 81
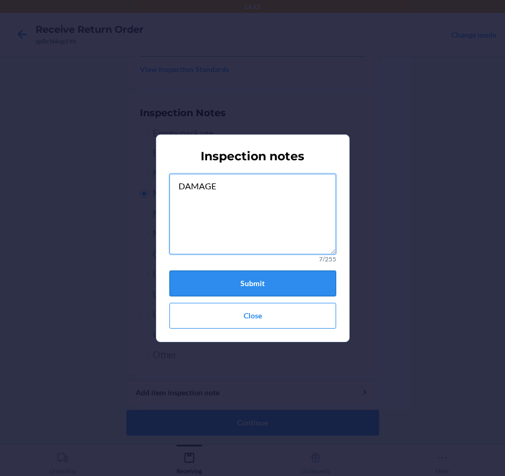
type textarea "DAMAGE"
click at [245, 276] on button "Submit" at bounding box center [252, 283] width 167 height 26
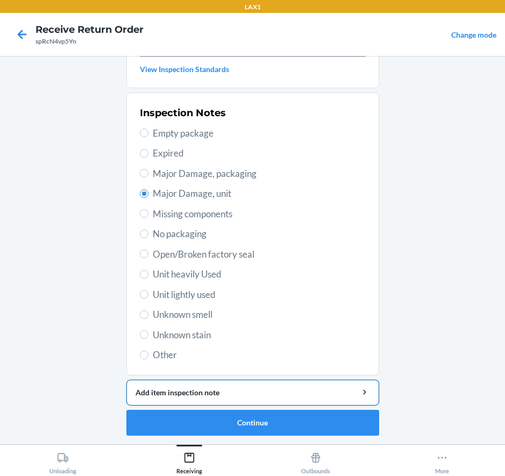
click at [309, 390] on div "Add item inspection note" at bounding box center [252, 391] width 234 height 11
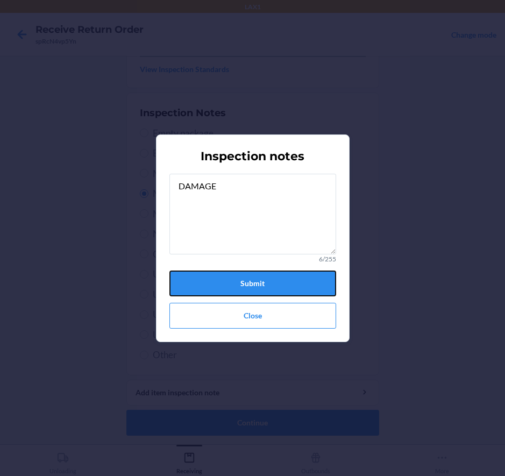
click at [269, 280] on button "Submit" at bounding box center [252, 283] width 167 height 26
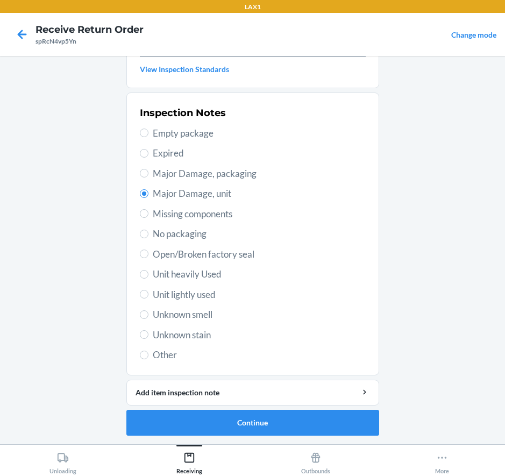
click at [263, 436] on ol "Barcode: 00852852007900 DSKU: D2B3Z6VHDHG Rest Plus 2nd Gen. Refurb Select item…" at bounding box center [252, 167] width 253 height 551
click at [266, 426] on button "Continue" at bounding box center [252, 423] width 253 height 26
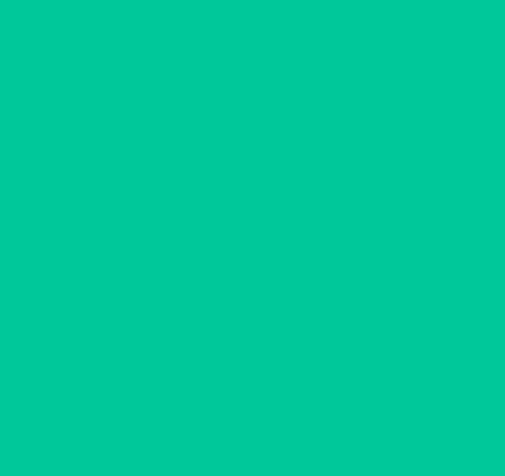
scroll to position [77, 0]
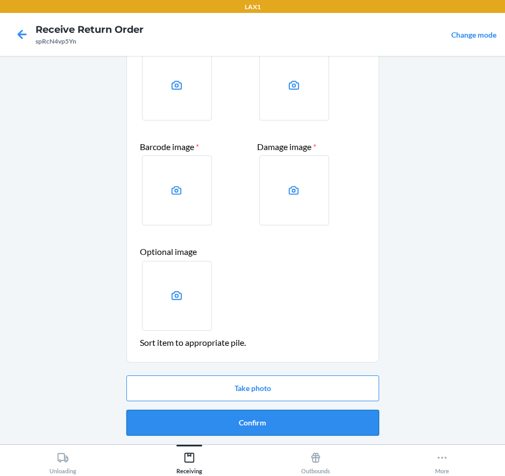
click at [263, 426] on button "Confirm" at bounding box center [252, 423] width 253 height 26
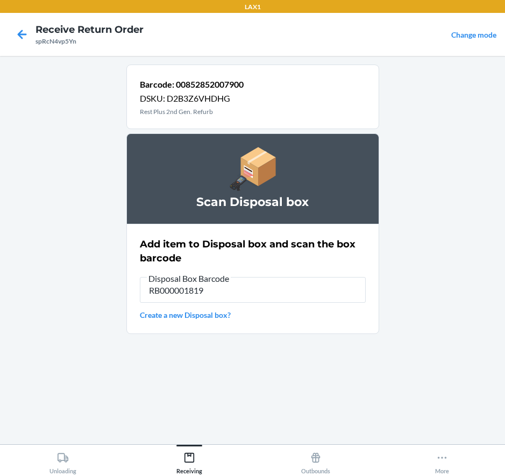
type input "RB000001819"
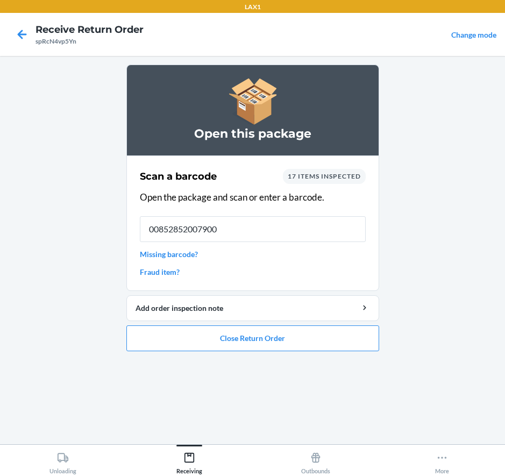
type input "00852852007900"
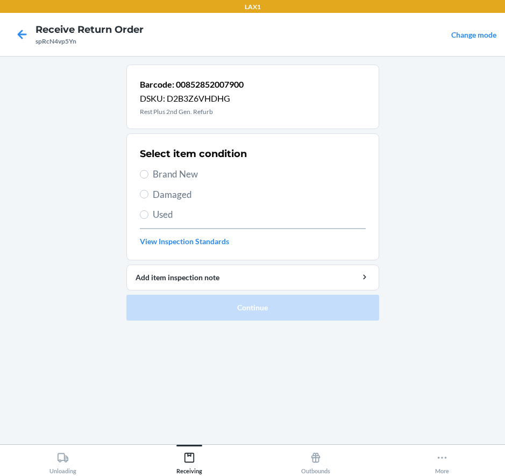
click at [181, 176] on span "Brand New" at bounding box center [259, 174] width 213 height 14
click at [148, 176] on input "Brand New" at bounding box center [144, 174] width 9 height 9
radio input "true"
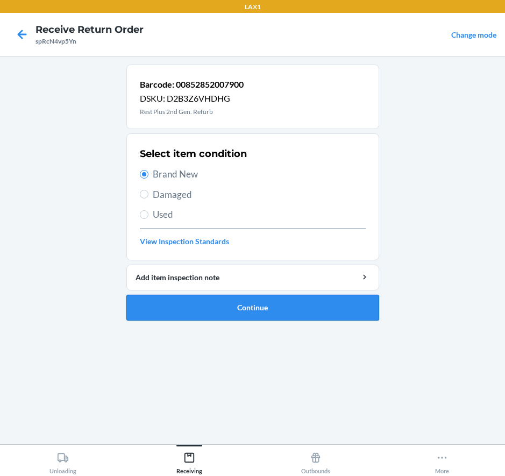
click at [244, 314] on button "Continue" at bounding box center [252, 308] width 253 height 26
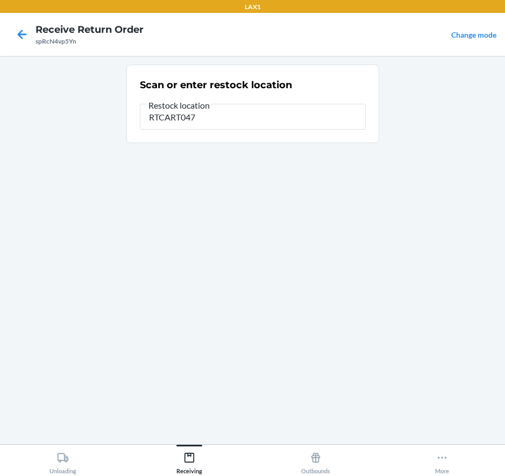
type input "RTCART047"
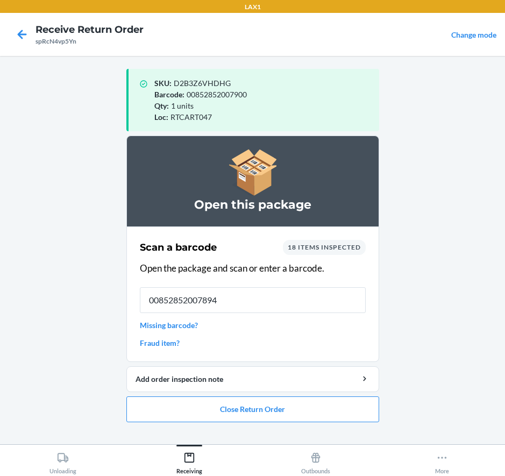
type input "00852852007894"
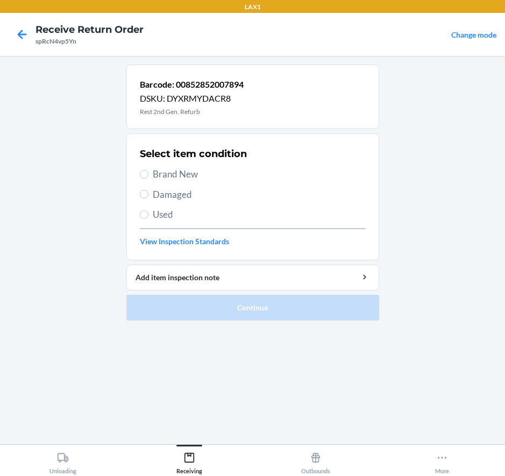
click at [186, 190] on span "Damaged" at bounding box center [259, 195] width 213 height 14
click at [148, 190] on input "Damaged" at bounding box center [144, 194] width 9 height 9
radio input "true"
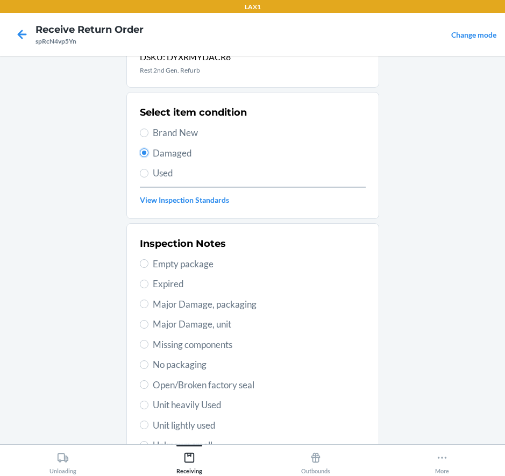
scroll to position [54, 0]
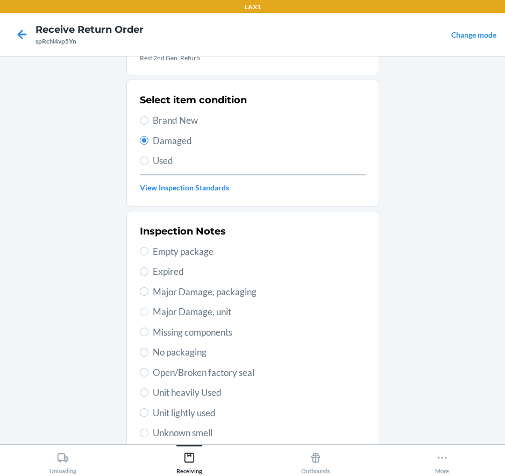
click at [202, 313] on span "Major Damage, unit" at bounding box center [259, 312] width 213 height 14
click at [148, 313] on input "Major Damage, unit" at bounding box center [144, 311] width 9 height 9
radio input "true"
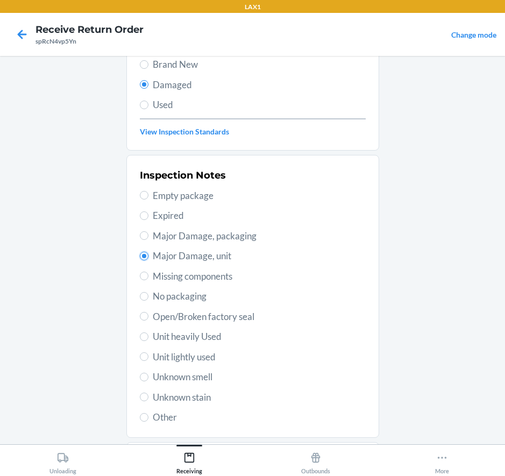
scroll to position [172, 0]
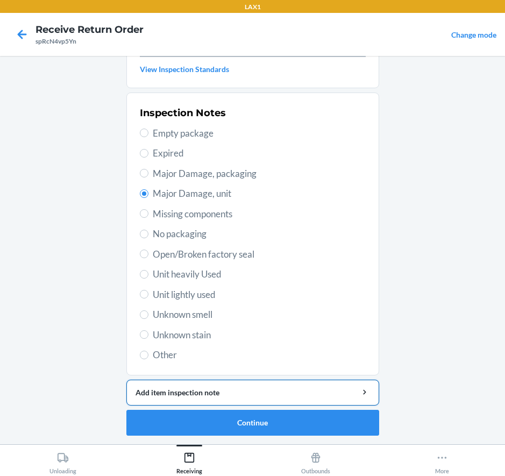
click at [237, 383] on button "Add item inspection note" at bounding box center [252, 392] width 253 height 26
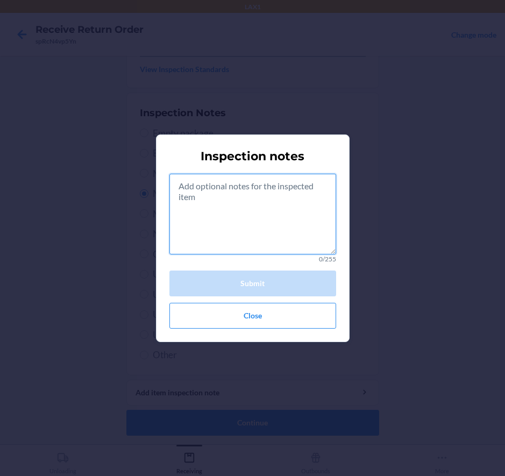
click at [269, 226] on textarea at bounding box center [252, 214] width 167 height 81
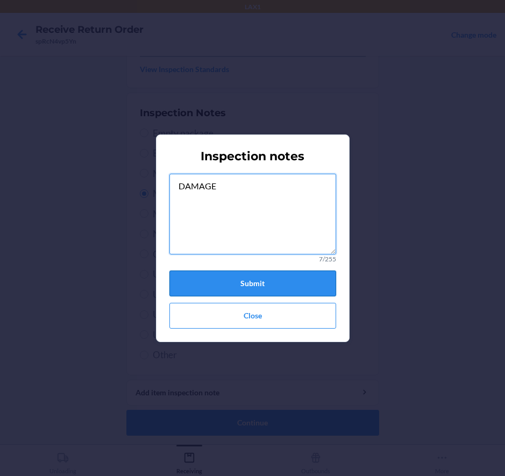
type textarea "DAMAGE"
click at [275, 288] on button "Submit" at bounding box center [252, 283] width 167 height 26
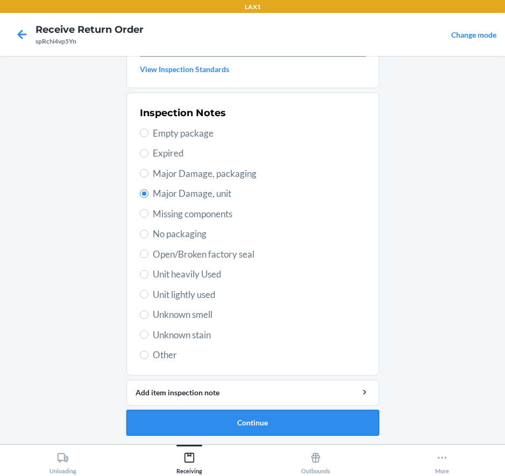
click at [281, 421] on button "Continue" at bounding box center [252, 423] width 253 height 26
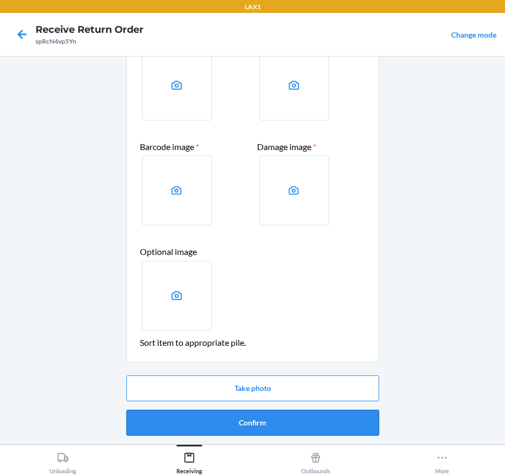
click at [270, 421] on button "Confirm" at bounding box center [252, 423] width 253 height 26
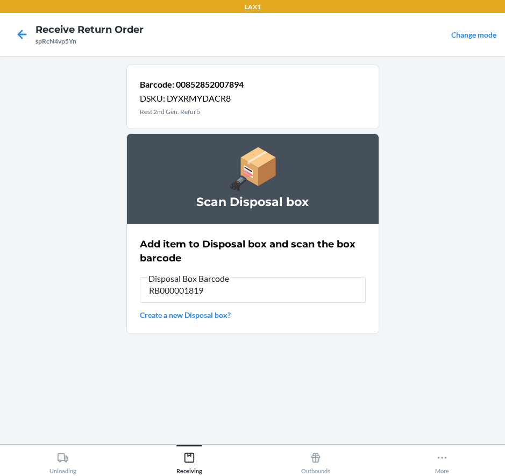
type input "RB000001819"
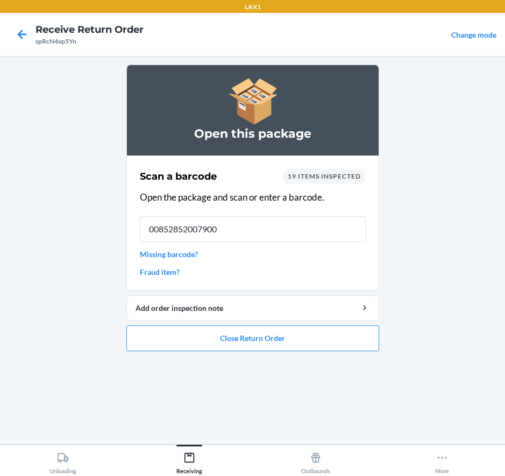
type input "00852852007900"
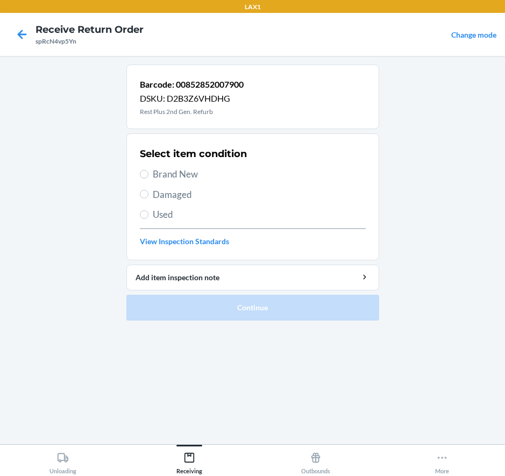
click at [163, 195] on span "Damaged" at bounding box center [259, 195] width 213 height 14
click at [148, 195] on input "Damaged" at bounding box center [144, 194] width 9 height 9
radio input "true"
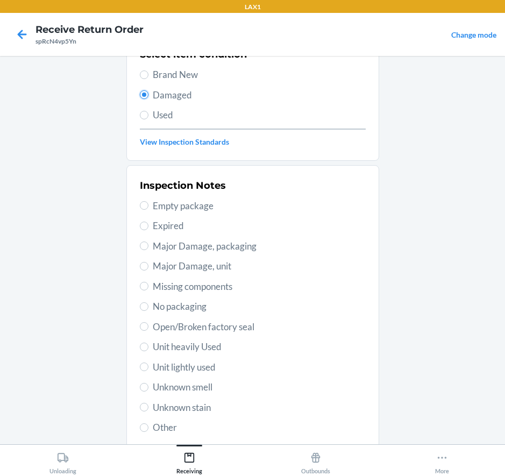
scroll to position [108, 0]
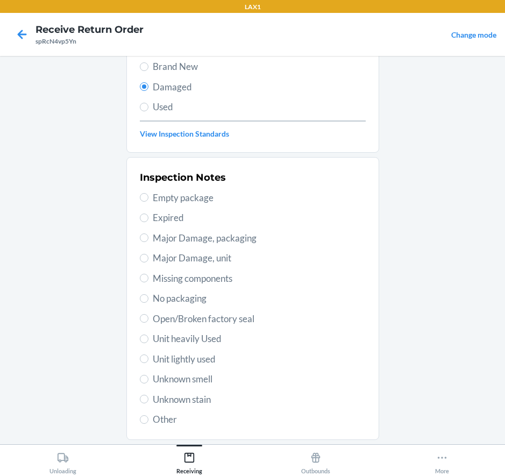
click at [194, 250] on div "Inspection Notes Empty package Expired Major Damage, packaging Major Damage, un…" at bounding box center [253, 298] width 226 height 262
click at [197, 259] on span "Major Damage, unit" at bounding box center [259, 258] width 213 height 14
click at [148, 259] on input "Major Damage, unit" at bounding box center [144, 258] width 9 height 9
radio input "true"
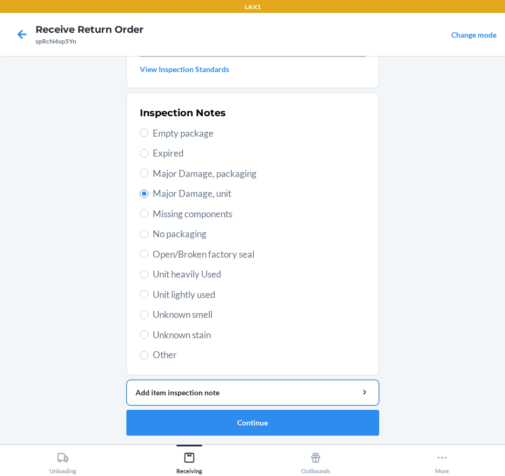
click at [212, 398] on button "Add item inspection note" at bounding box center [252, 392] width 253 height 26
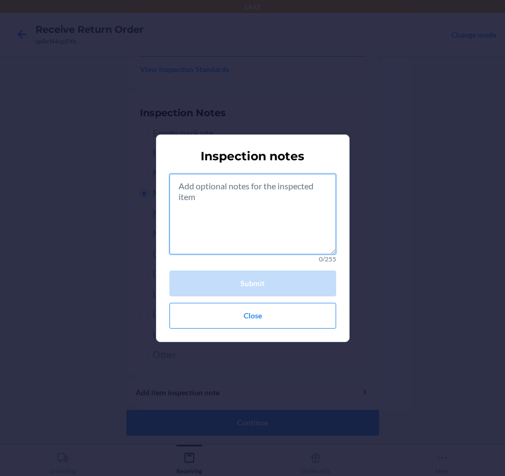
click at [246, 235] on textarea at bounding box center [252, 214] width 167 height 81
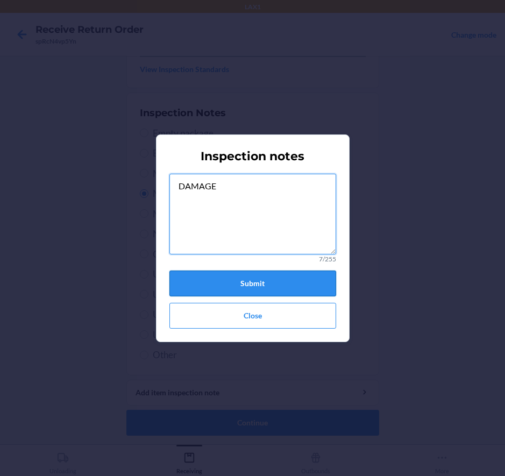
type textarea "DAMAGE"
click at [235, 287] on button "Submit" at bounding box center [252, 283] width 167 height 26
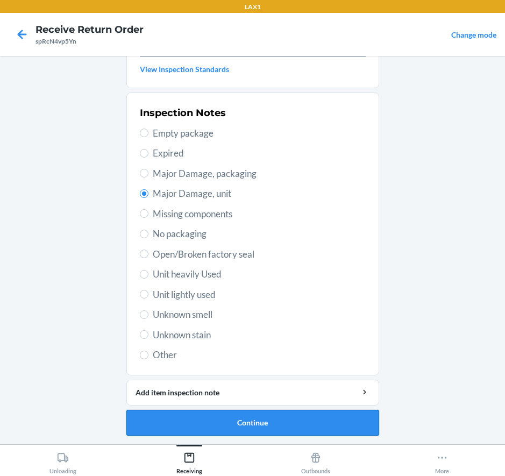
click at [238, 424] on button "Continue" at bounding box center [252, 423] width 253 height 26
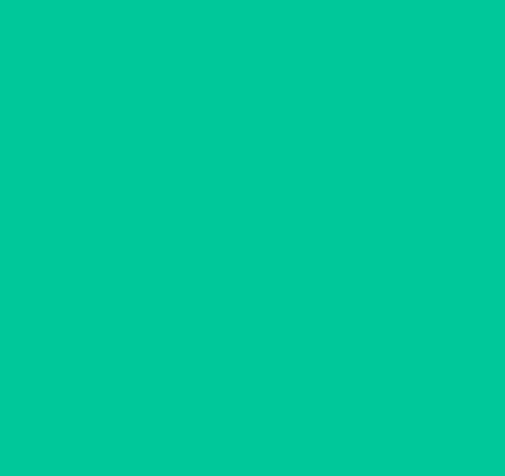
scroll to position [77, 0]
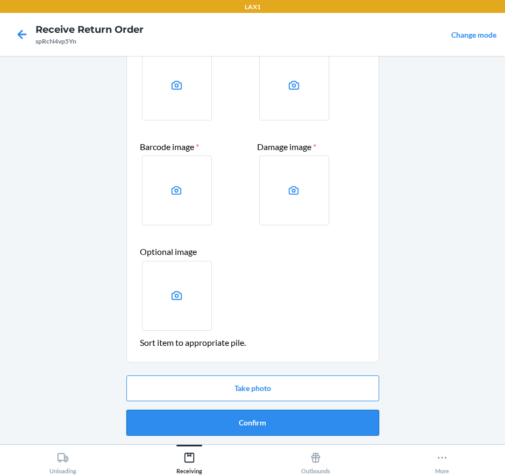
click at [268, 433] on button "Confirm" at bounding box center [252, 423] width 253 height 26
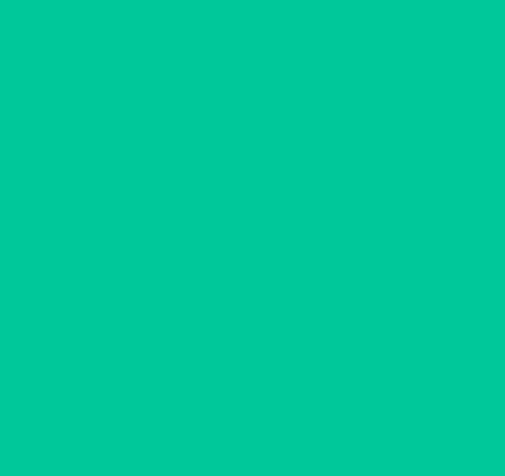
scroll to position [0, 0]
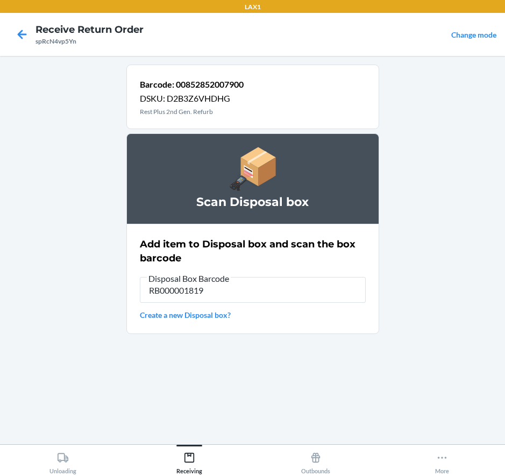
type input "RB000001819"
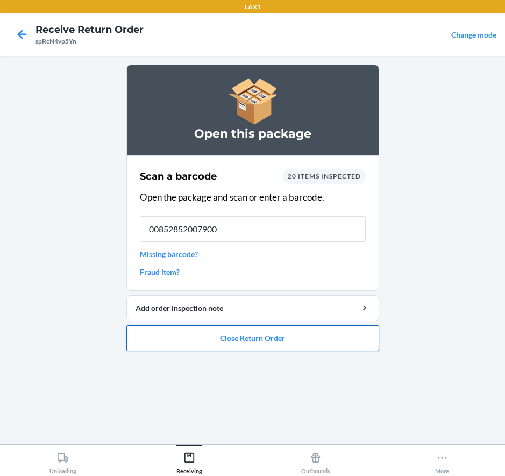
type input "00852852007900"
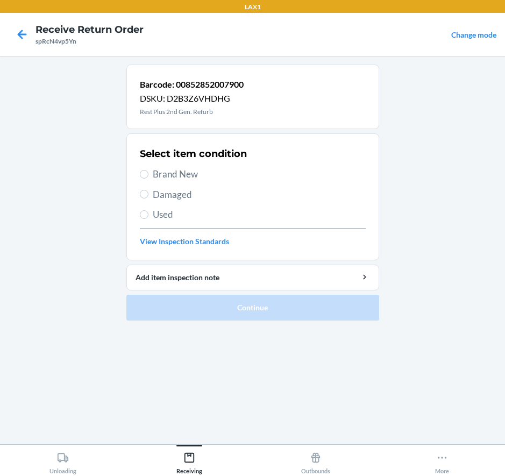
click at [178, 195] on span "Damaged" at bounding box center [259, 195] width 213 height 14
click at [148, 195] on input "Damaged" at bounding box center [144, 194] width 9 height 9
radio input "true"
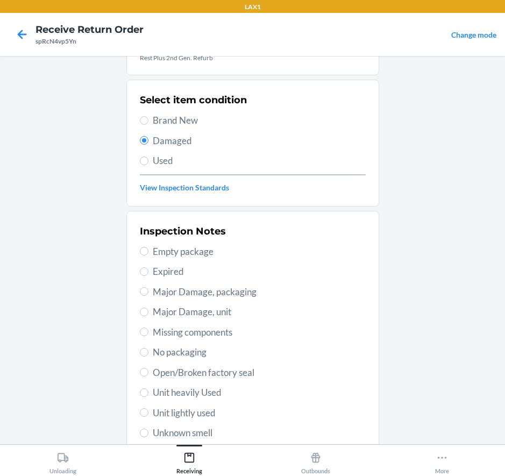
click at [195, 312] on span "Major Damage, unit" at bounding box center [259, 312] width 213 height 14
click at [148, 312] on input "Major Damage, unit" at bounding box center [144, 311] width 9 height 9
radio input "true"
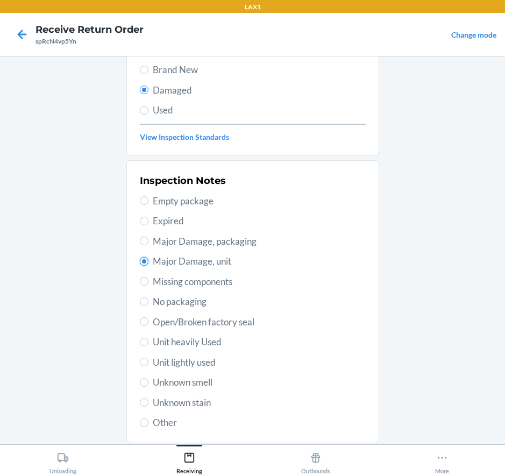
scroll to position [172, 0]
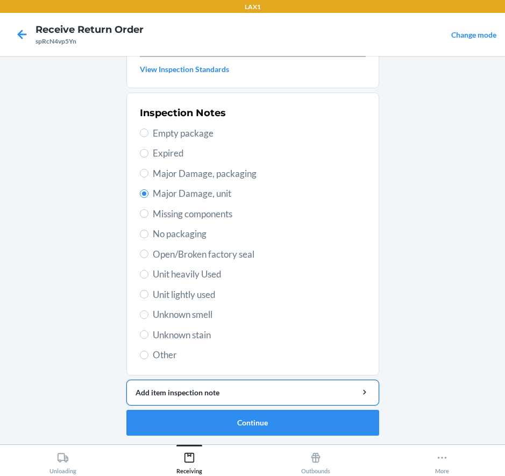
click at [219, 393] on div "Add item inspection note" at bounding box center [252, 391] width 234 height 11
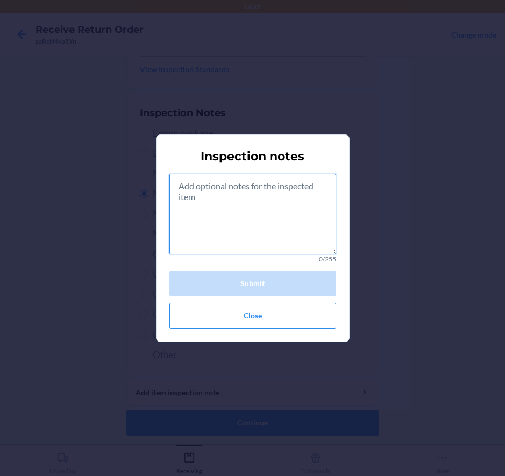
click at [222, 212] on textarea at bounding box center [252, 214] width 167 height 81
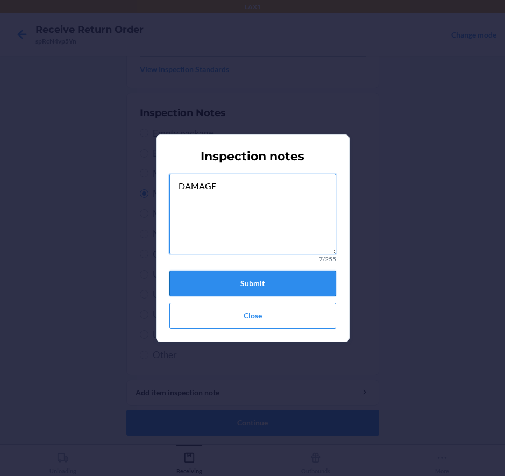
type textarea "DAMAGE"
click at [260, 278] on button "Submit" at bounding box center [252, 283] width 167 height 26
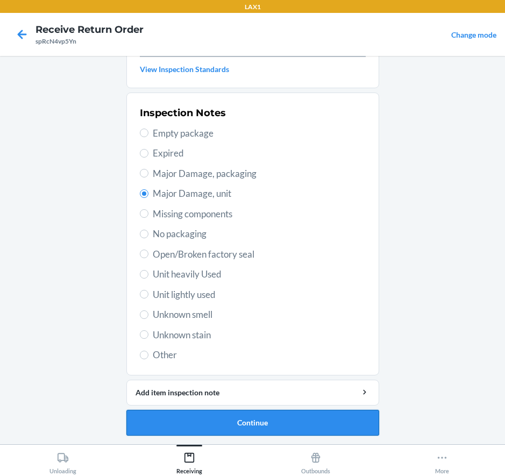
drag, startPoint x: 290, startPoint y: 418, endPoint x: 291, endPoint y: 412, distance: 6.0
click at [291, 412] on button "Continue" at bounding box center [252, 423] width 253 height 26
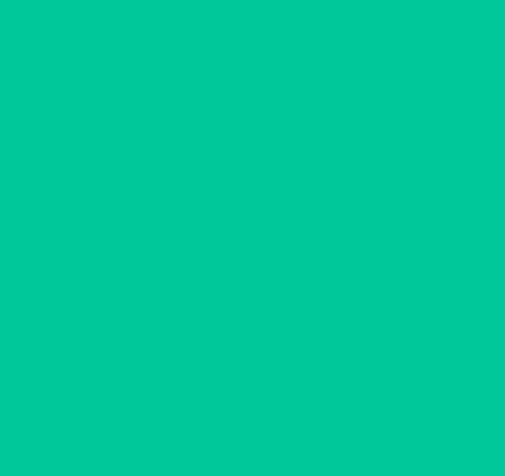
scroll to position [77, 0]
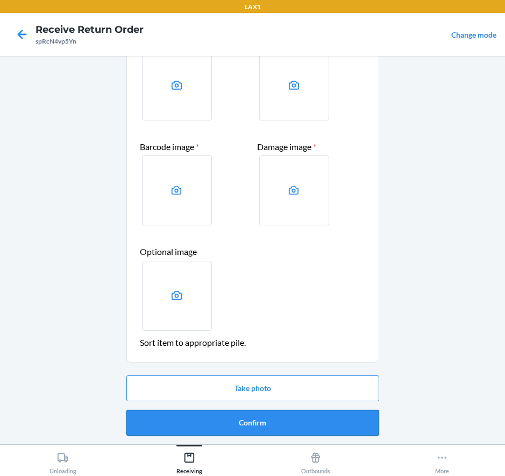
click at [265, 413] on button "Confirm" at bounding box center [252, 423] width 253 height 26
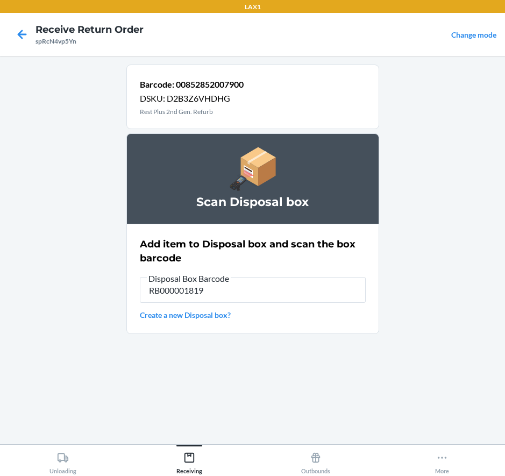
type input "RB000001819"
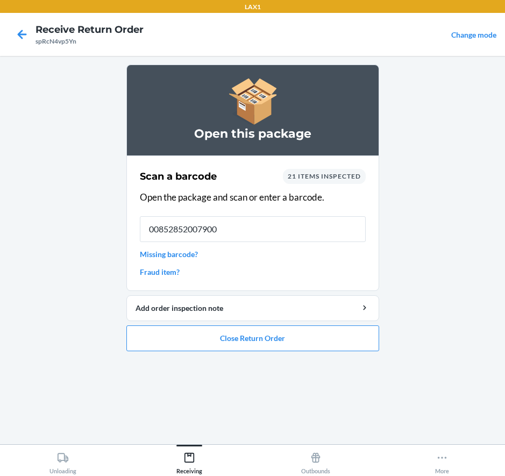
type input "00852852007900"
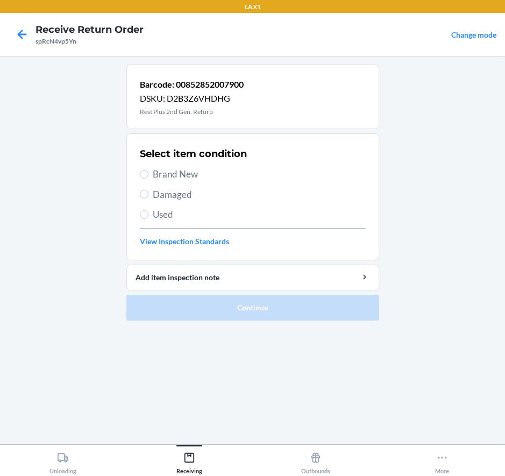
click at [175, 192] on span "Damaged" at bounding box center [259, 195] width 213 height 14
click at [148, 192] on input "Damaged" at bounding box center [144, 194] width 9 height 9
radio input "true"
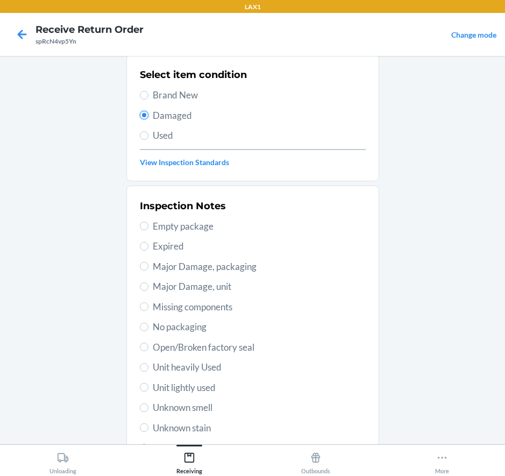
scroll to position [108, 0]
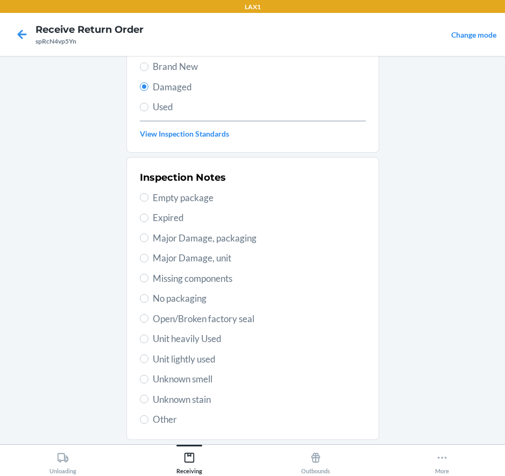
click at [192, 198] on span "Empty package" at bounding box center [259, 198] width 213 height 14
click at [148, 198] on input "Empty package" at bounding box center [144, 197] width 9 height 9
radio input "true"
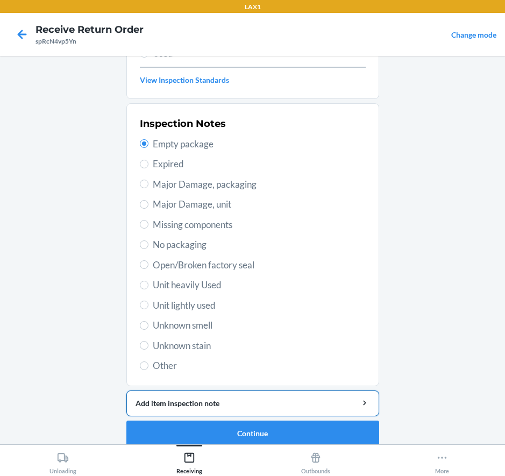
click at [279, 403] on div "Add item inspection note" at bounding box center [252, 402] width 234 height 11
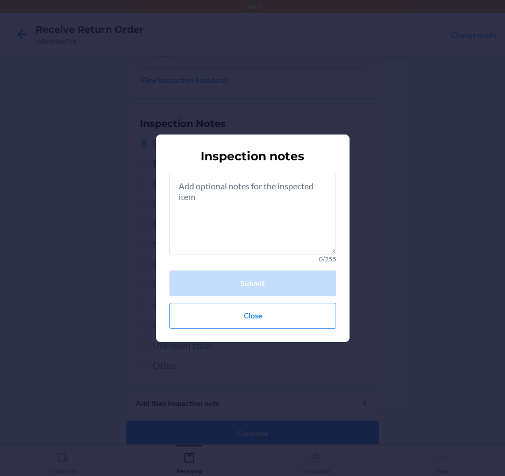
click at [427, 183] on div "Inspection notes 0/255 Submit Close" at bounding box center [252, 238] width 505 height 476
drag, startPoint x: 293, startPoint y: 319, endPoint x: 290, endPoint y: 311, distance: 9.4
click at [293, 319] on button "Close" at bounding box center [252, 316] width 167 height 26
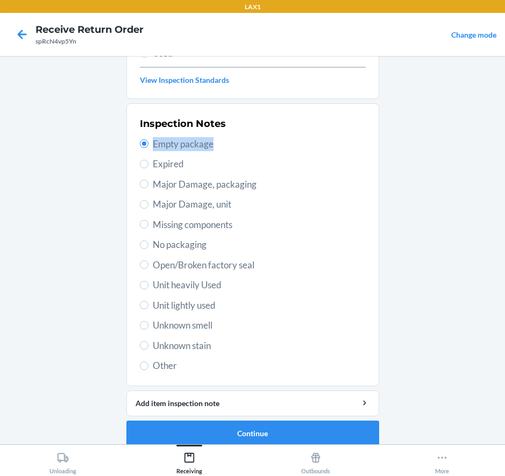
drag, startPoint x: 209, startPoint y: 144, endPoint x: 148, endPoint y: 147, distance: 60.3
click at [153, 147] on span "Empty package" at bounding box center [259, 144] width 213 height 14
copy span "Empty package"
click at [356, 270] on span "Open/Broken factory seal" at bounding box center [259, 265] width 213 height 14
click at [148, 269] on input "Open/Broken factory seal" at bounding box center [144, 264] width 9 height 9
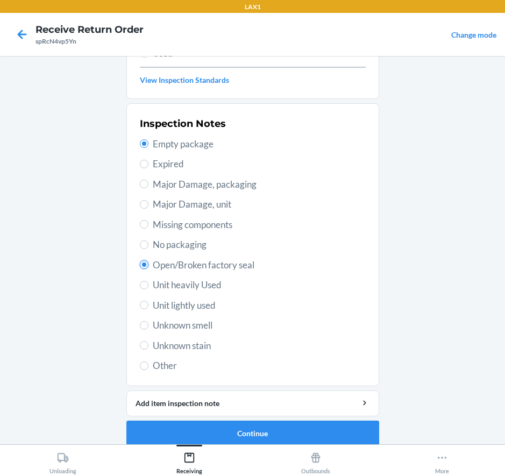
radio input "true"
click at [140, 142] on input "Empty package" at bounding box center [144, 143] width 9 height 9
radio input "true"
radio input "false"
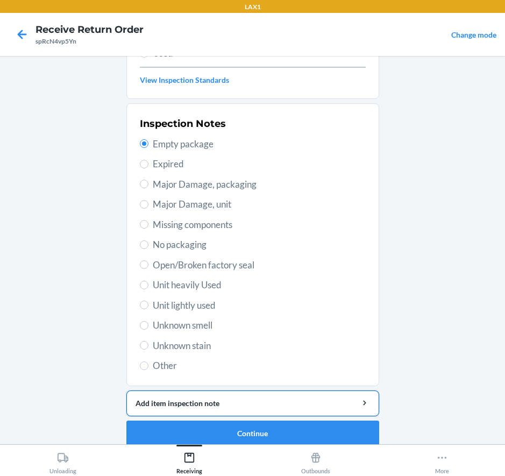
click at [260, 397] on div "Add item inspection note" at bounding box center [252, 402] width 234 height 11
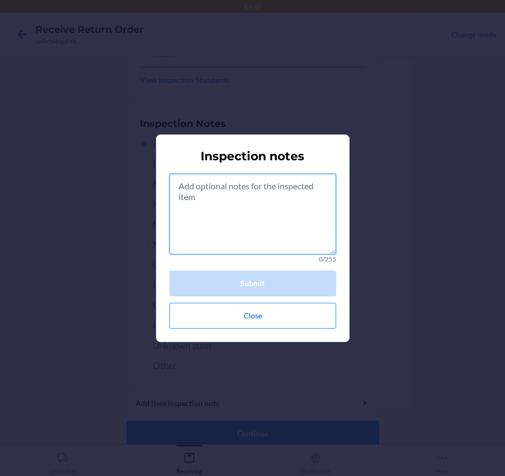
click at [236, 221] on textarea at bounding box center [252, 214] width 167 height 81
paste textarea "Empty package"
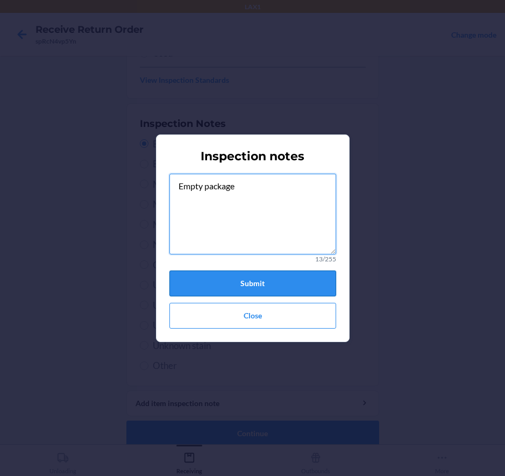
type textarea "Empty package"
click at [242, 288] on button "Submit" at bounding box center [252, 283] width 167 height 26
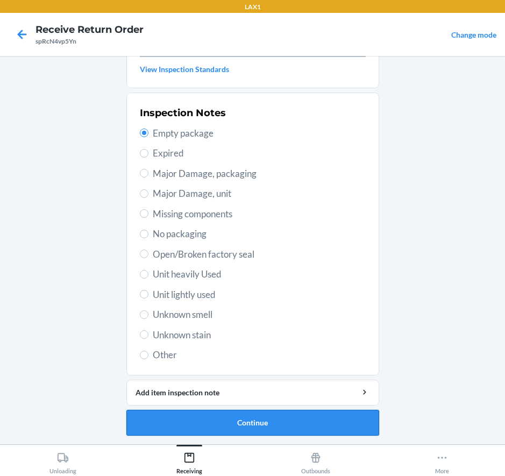
click at [237, 419] on button "Continue" at bounding box center [252, 423] width 253 height 26
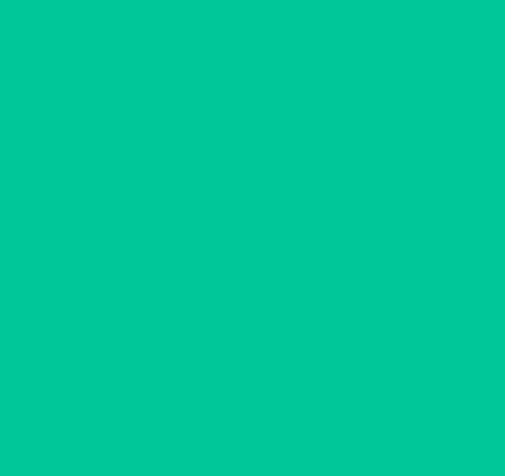
scroll to position [77, 0]
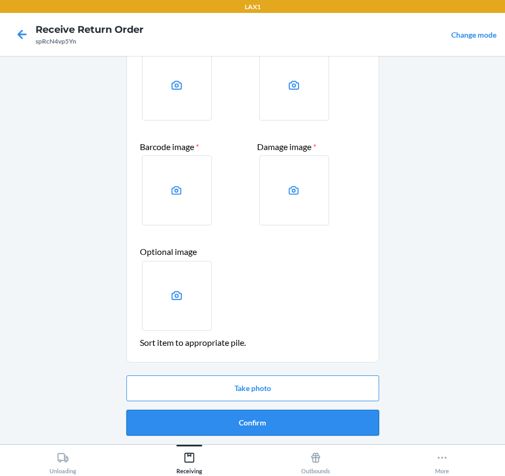
drag, startPoint x: 243, startPoint y: 417, endPoint x: 245, endPoint y: 422, distance: 5.6
click at [243, 419] on button "Confirm" at bounding box center [252, 423] width 253 height 26
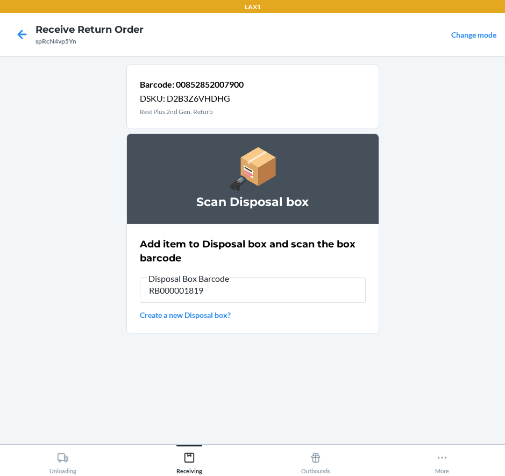
type input "RB000001819"
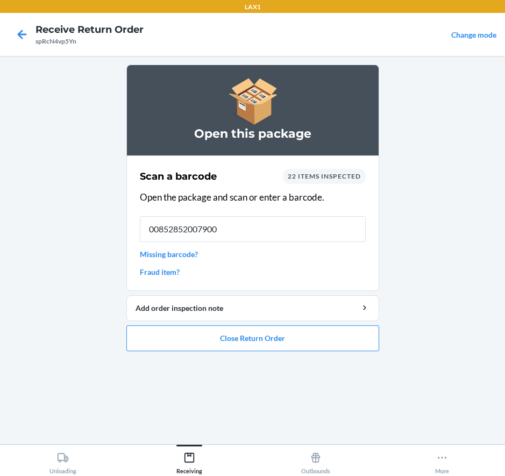
type input "00852852007900"
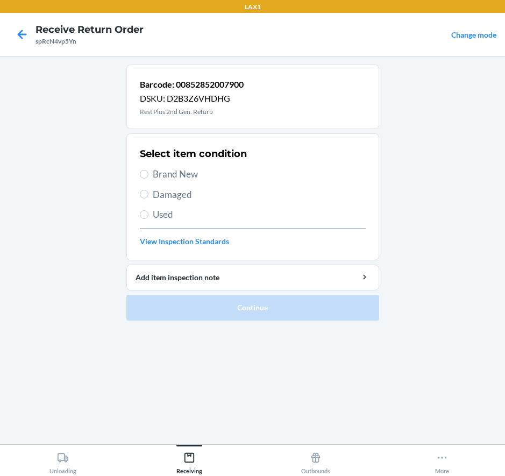
click at [165, 169] on span "Brand New" at bounding box center [259, 174] width 213 height 14
click at [148, 170] on input "Brand New" at bounding box center [144, 174] width 9 height 9
radio input "true"
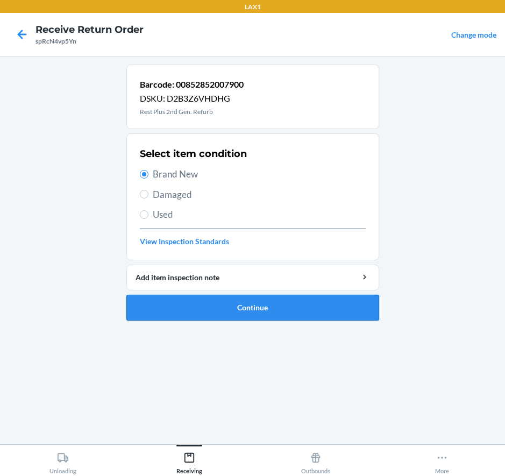
click at [304, 306] on button "Continue" at bounding box center [252, 308] width 253 height 26
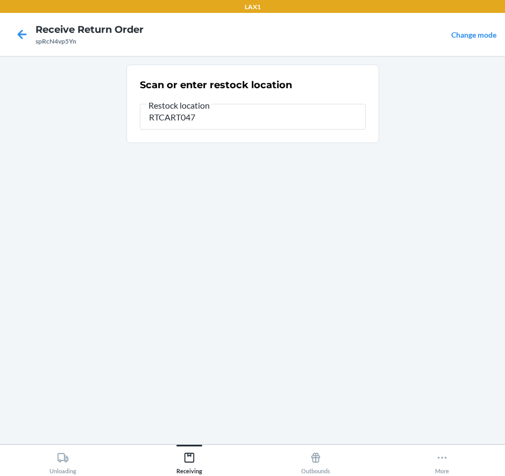
type input "RTCART047"
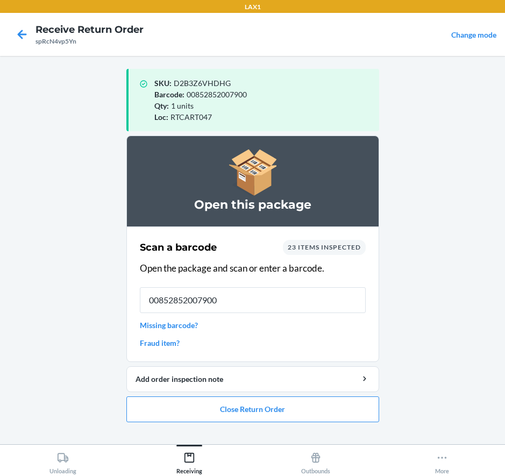
type input "00852852007900"
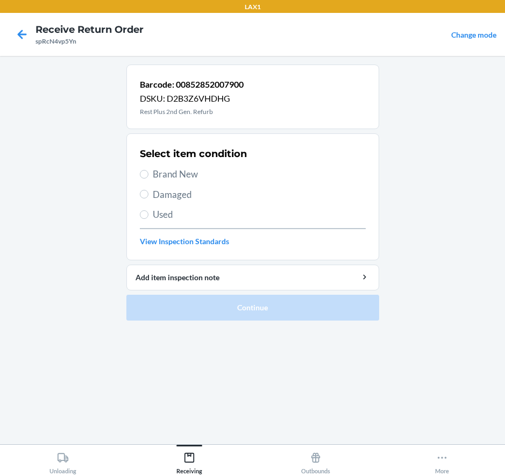
click at [167, 190] on span "Damaged" at bounding box center [259, 195] width 213 height 14
click at [148, 190] on input "Damaged" at bounding box center [144, 194] width 9 height 9
radio input "true"
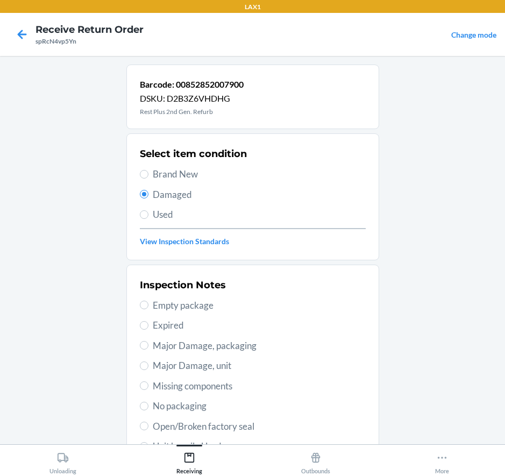
click at [204, 384] on span "Missing components" at bounding box center [259, 386] width 213 height 14
click at [148, 384] on input "Missing components" at bounding box center [144, 385] width 9 height 9
radio input "true"
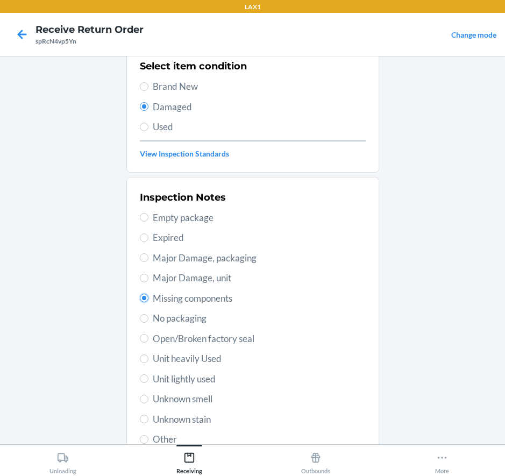
scroll to position [108, 0]
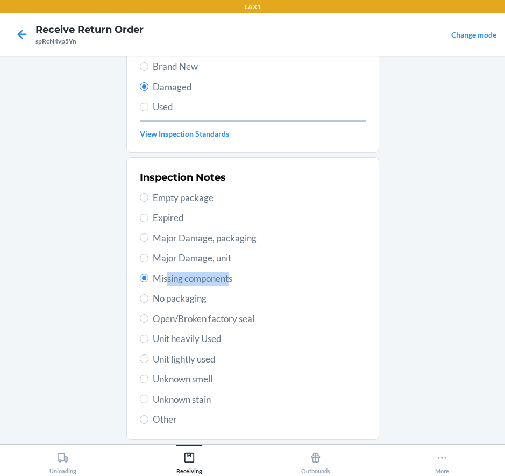
drag, startPoint x: 226, startPoint y: 277, endPoint x: 221, endPoint y: 274, distance: 5.8
click at [173, 271] on span "Missing components" at bounding box center [259, 278] width 213 height 14
drag, startPoint x: 259, startPoint y: 275, endPoint x: 250, endPoint y: 275, distance: 8.6
click at [254, 275] on span "Missing components" at bounding box center [259, 278] width 213 height 14
click at [148, 275] on input "Missing components" at bounding box center [144, 278] width 9 height 9
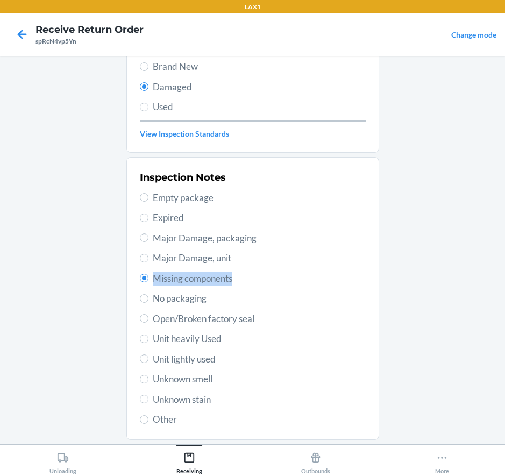
drag, startPoint x: 231, startPoint y: 278, endPoint x: 156, endPoint y: 276, distance: 74.7
click at [145, 276] on label "Missing components" at bounding box center [253, 278] width 226 height 14
drag, startPoint x: 176, startPoint y: 275, endPoint x: 271, endPoint y: 254, distance: 97.5
click at [271, 254] on span "Major Damage, unit" at bounding box center [259, 258] width 213 height 14
click at [148, 254] on input "Major Damage, unit" at bounding box center [144, 258] width 9 height 9
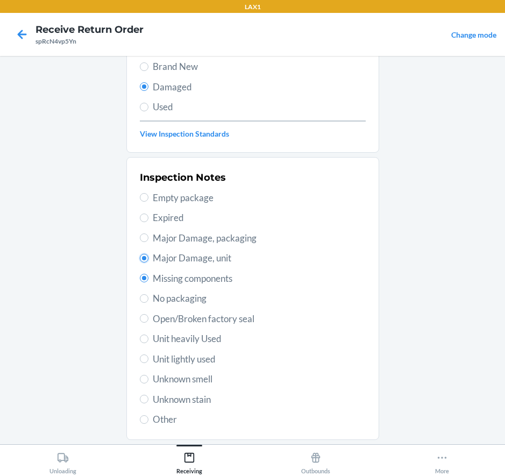
radio input "true"
click at [177, 278] on span "Missing components" at bounding box center [259, 278] width 213 height 14
click at [148, 278] on input "Missing components" at bounding box center [144, 278] width 9 height 9
radio input "true"
radio input "false"
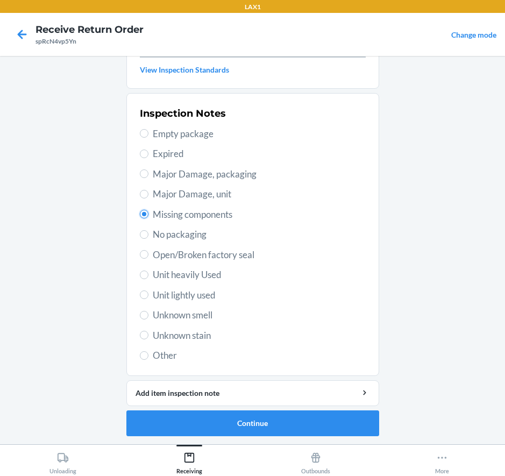
scroll to position [172, 0]
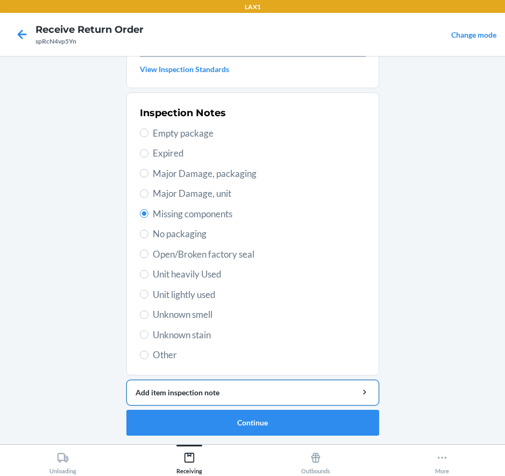
click at [202, 395] on div "Add item inspection note" at bounding box center [252, 391] width 234 height 11
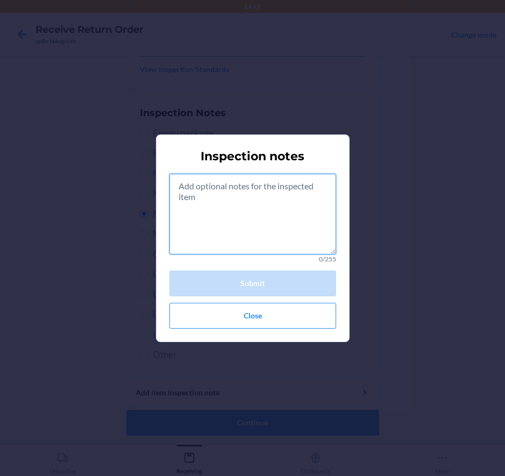
click at [243, 241] on textarea at bounding box center [252, 214] width 167 height 81
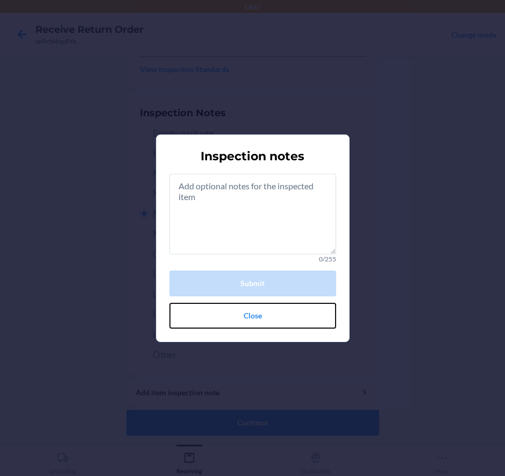
drag, startPoint x: 289, startPoint y: 325, endPoint x: 289, endPoint y: 316, distance: 9.1
click at [289, 320] on button "Close" at bounding box center [252, 316] width 167 height 26
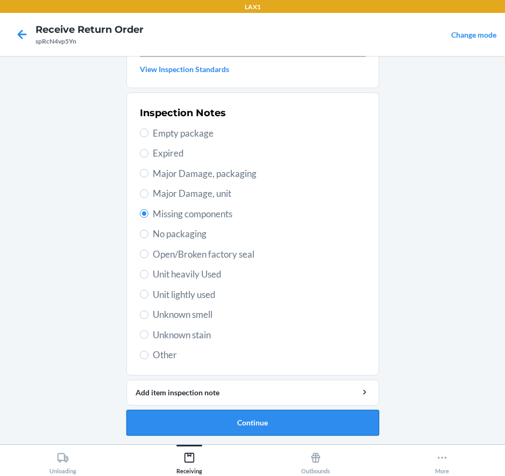
click at [280, 427] on button "Continue" at bounding box center [252, 423] width 253 height 26
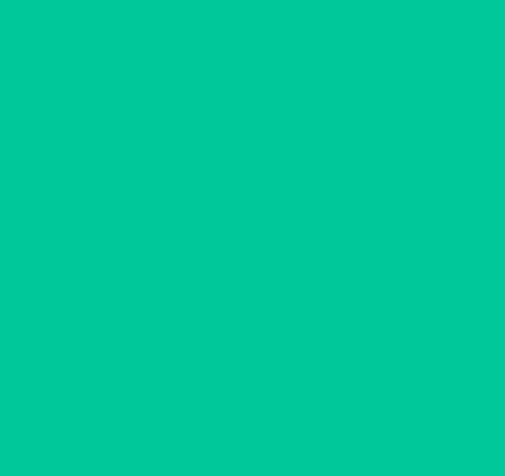
scroll to position [77, 0]
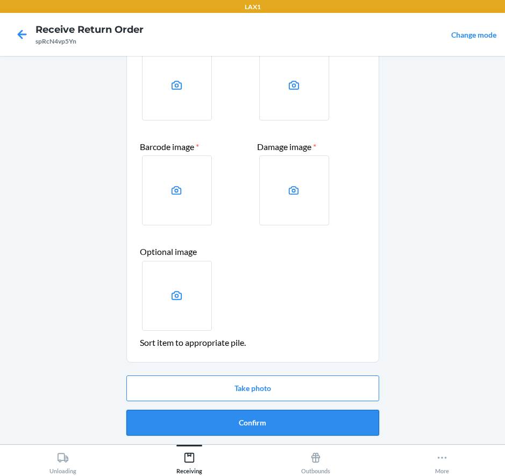
click at [262, 420] on button "Confirm" at bounding box center [252, 423] width 253 height 26
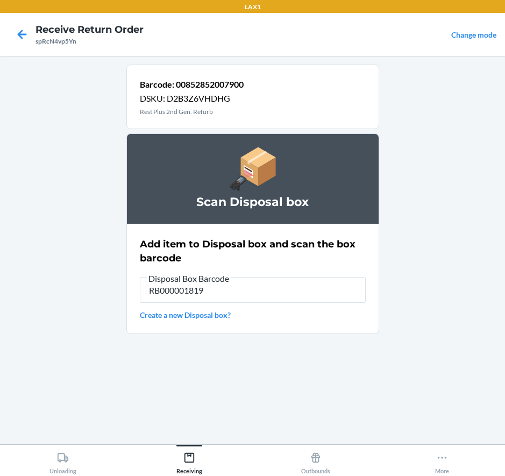
type input "RB000001819"
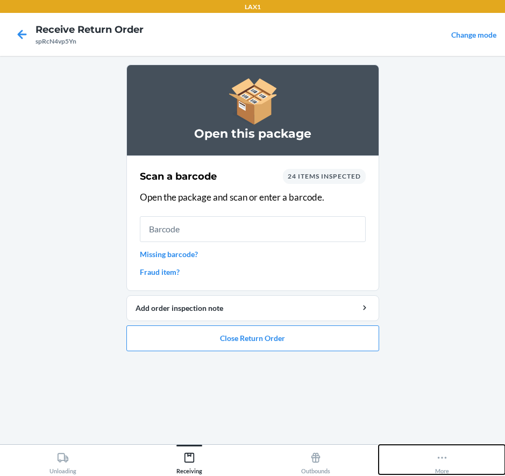
click at [441, 463] on div "More" at bounding box center [442, 460] width 14 height 27
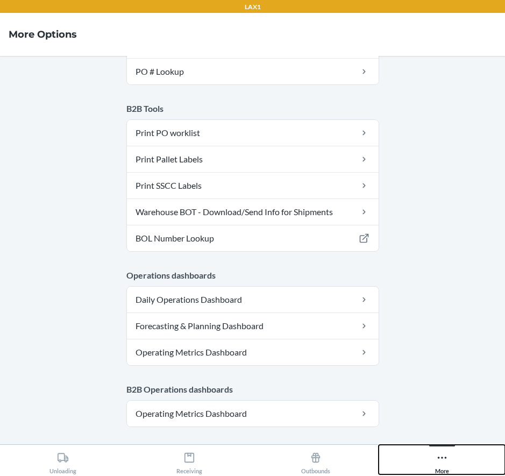
scroll to position [531, 0]
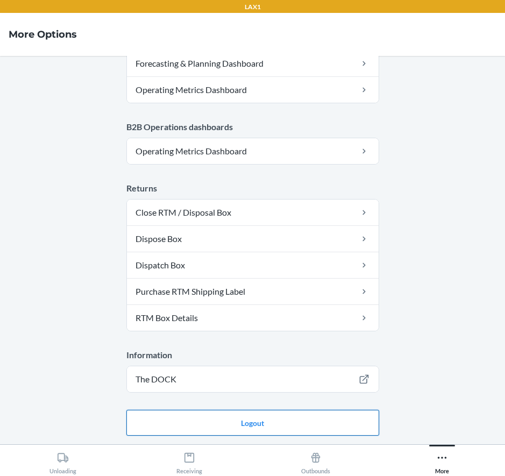
click at [258, 426] on button "Logout" at bounding box center [252, 423] width 253 height 26
